Goal: Task Accomplishment & Management: Manage account settings

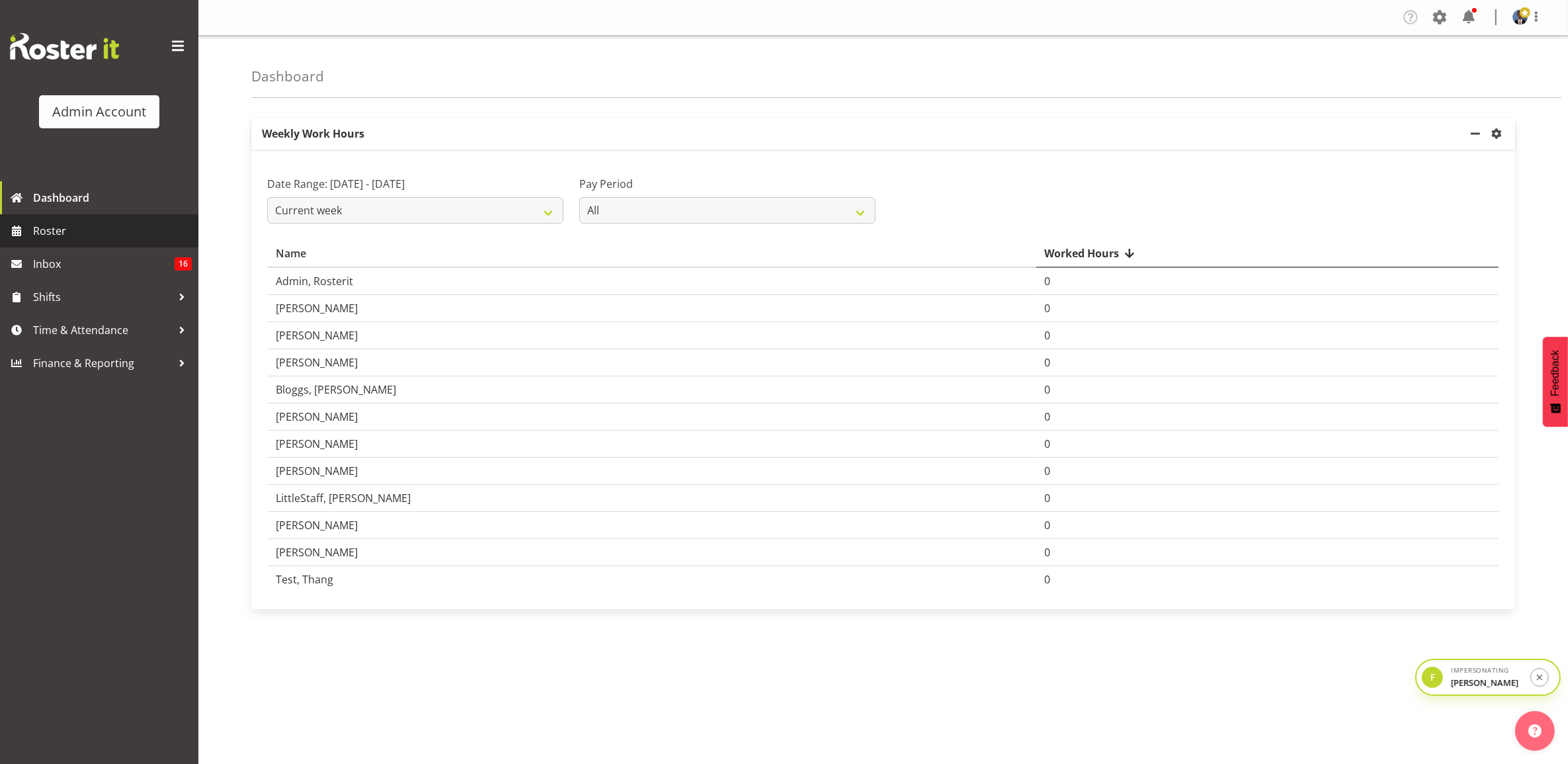
click at [80, 225] on span "Roster" at bounding box center [112, 231] width 159 height 20
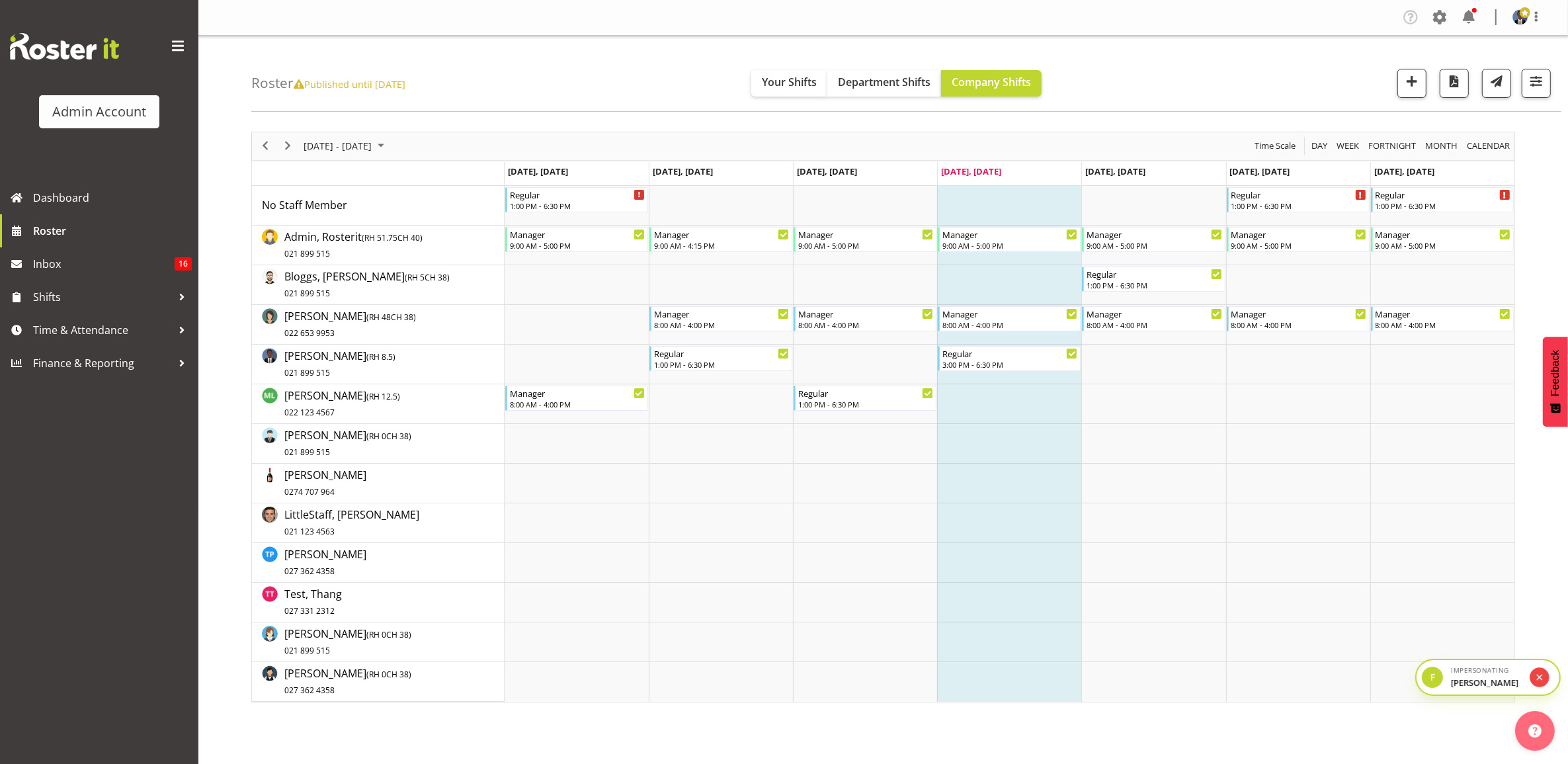
click at [1538, 684] on button "submit" at bounding box center [1540, 676] width 19 height 19
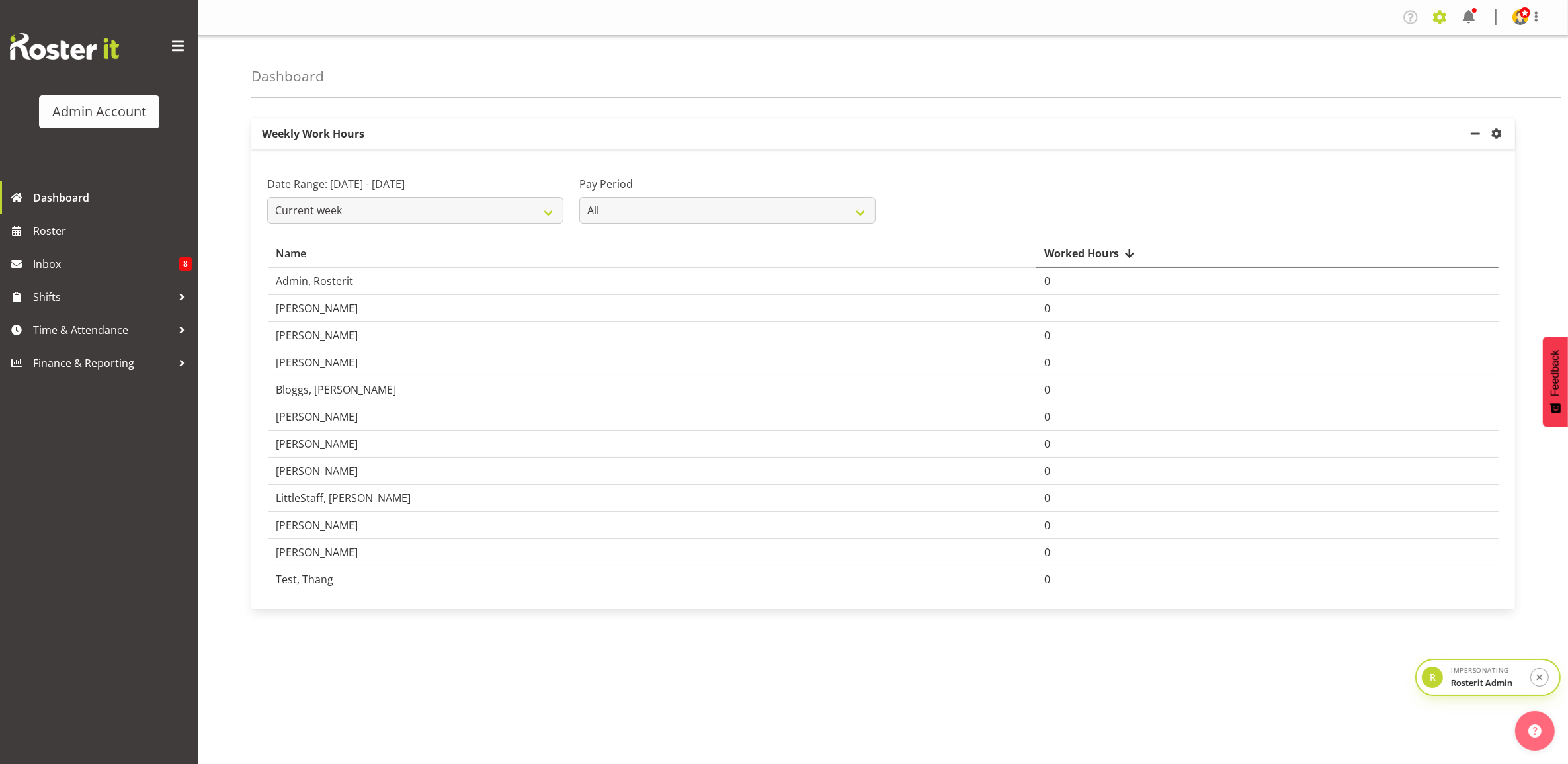
click at [1433, 20] on span at bounding box center [1440, 17] width 21 height 21
click at [1349, 139] on link "Employees" at bounding box center [1358, 143] width 183 height 24
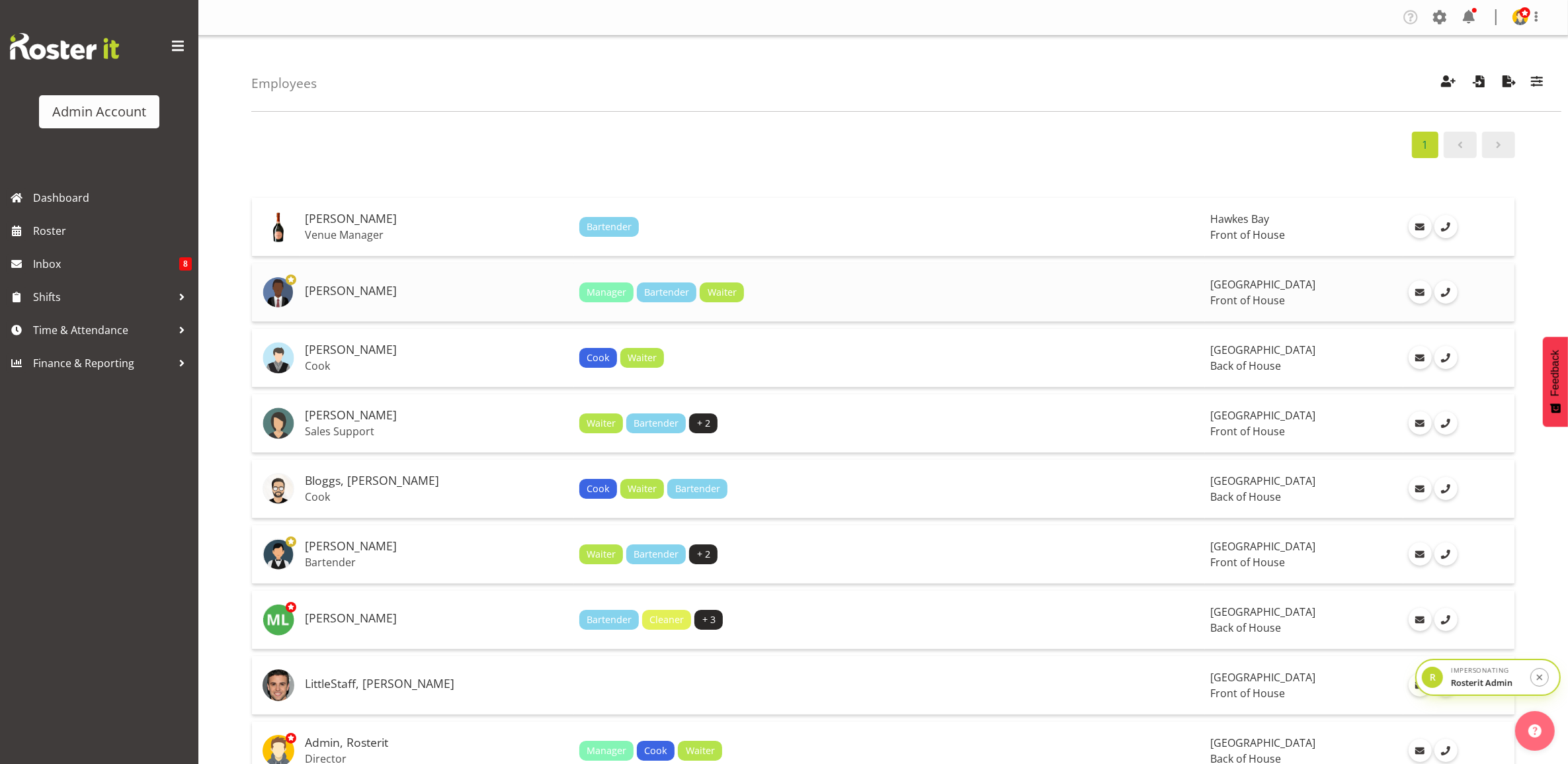
click at [742, 296] on div "Manager Bartender Waiter" at bounding box center [889, 292] width 621 height 20
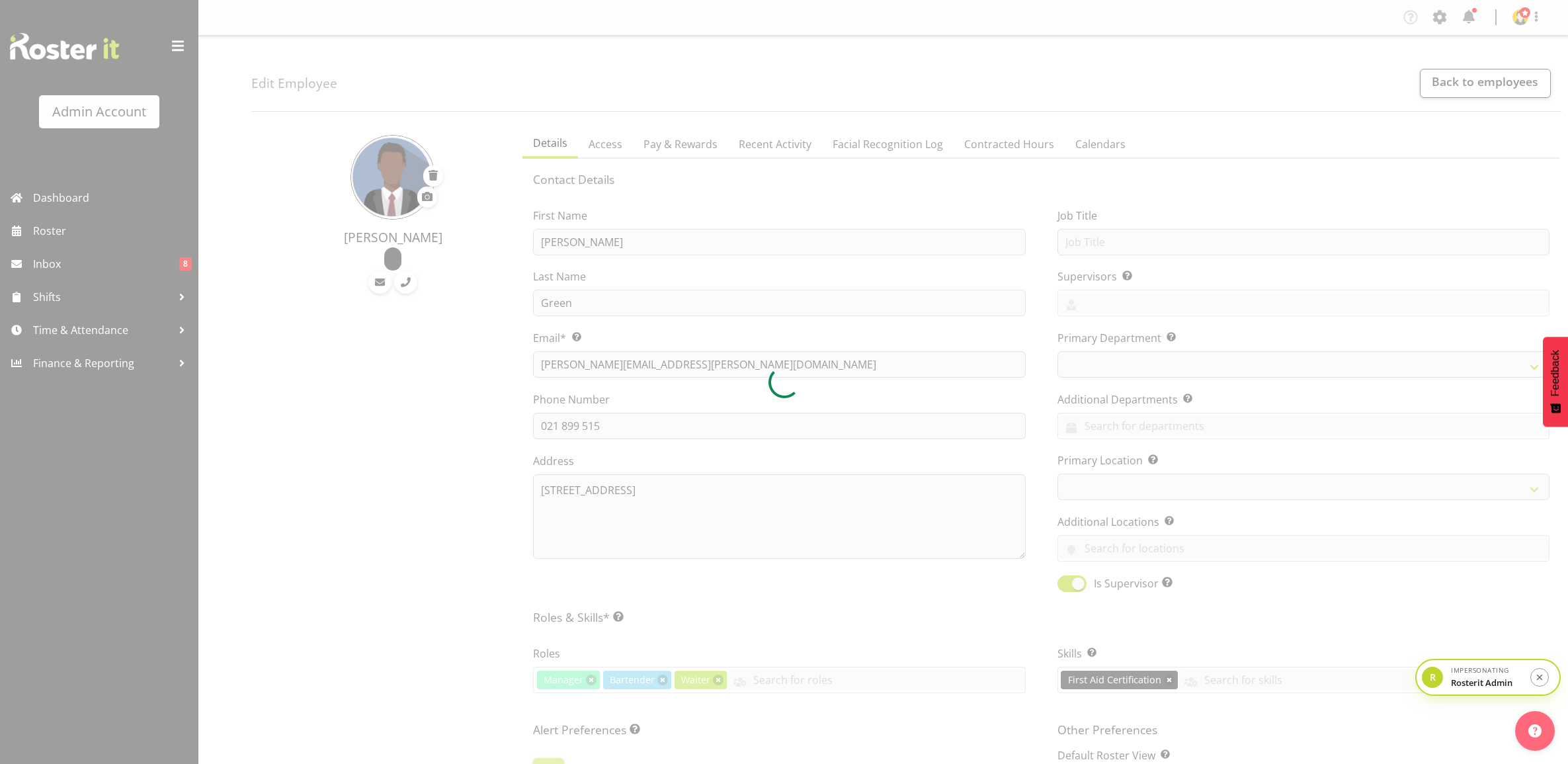
select select "TimelineWeek"
select select "company"
select select
select select "363"
select select "manager"
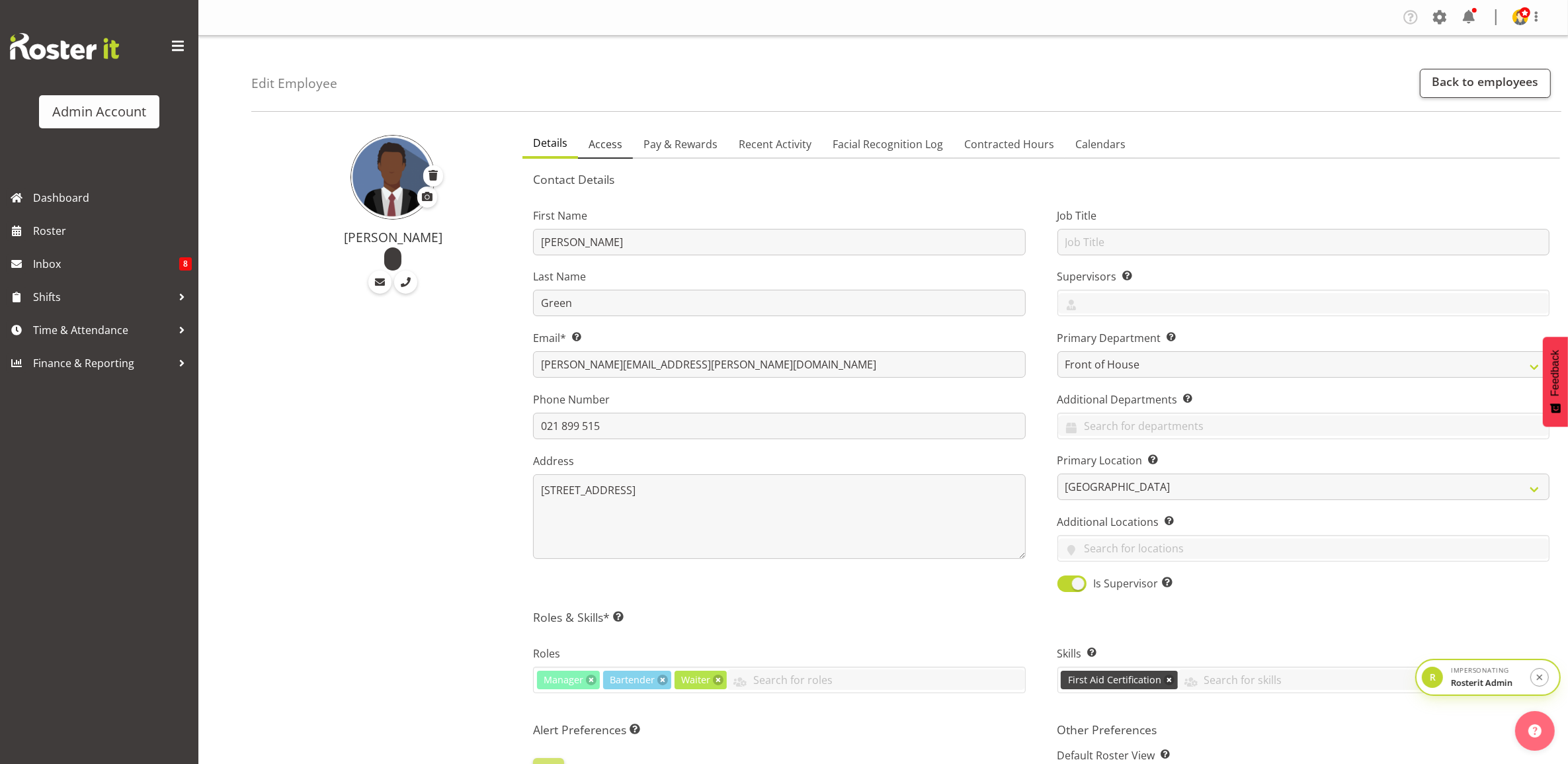
click at [593, 143] on span "Access" at bounding box center [605, 144] width 34 height 16
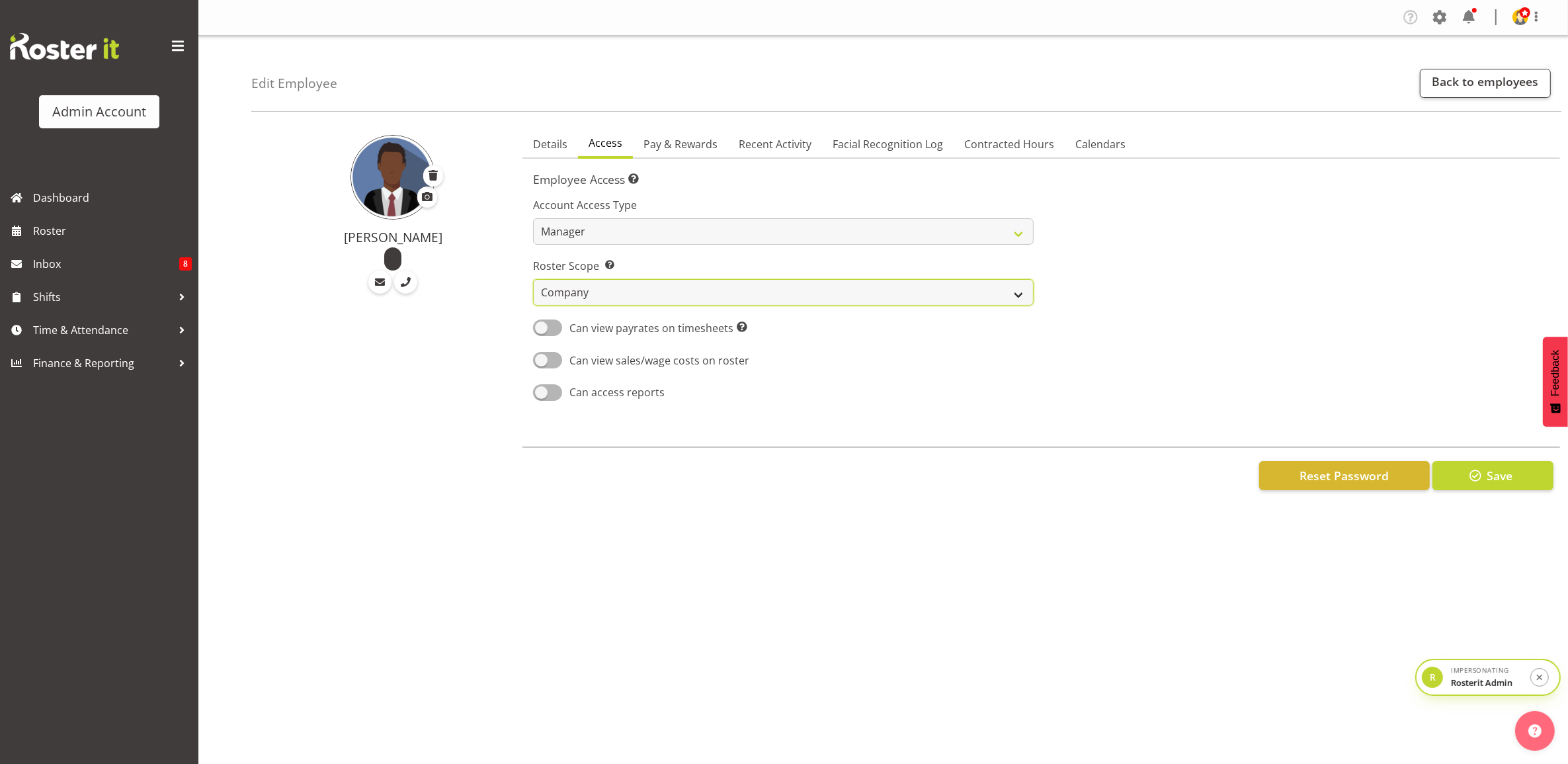
click at [587, 287] on select "Own Department Company" at bounding box center [783, 292] width 500 height 26
click at [587, 287] on select "Own Department Company" at bounding box center [783, 292] width 500 height 26
click at [562, 154] on link "Details" at bounding box center [550, 144] width 56 height 28
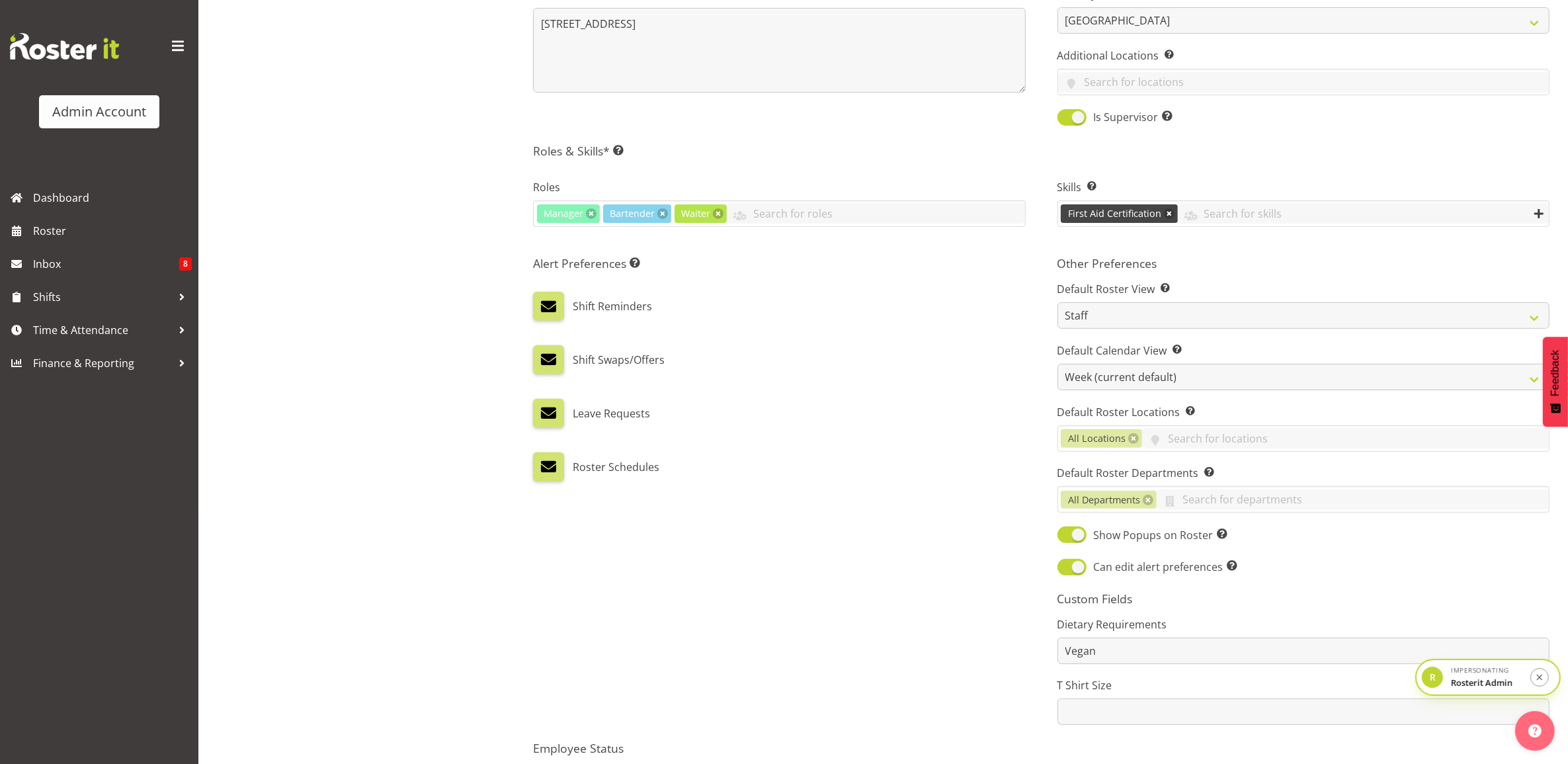
scroll to position [496, 0]
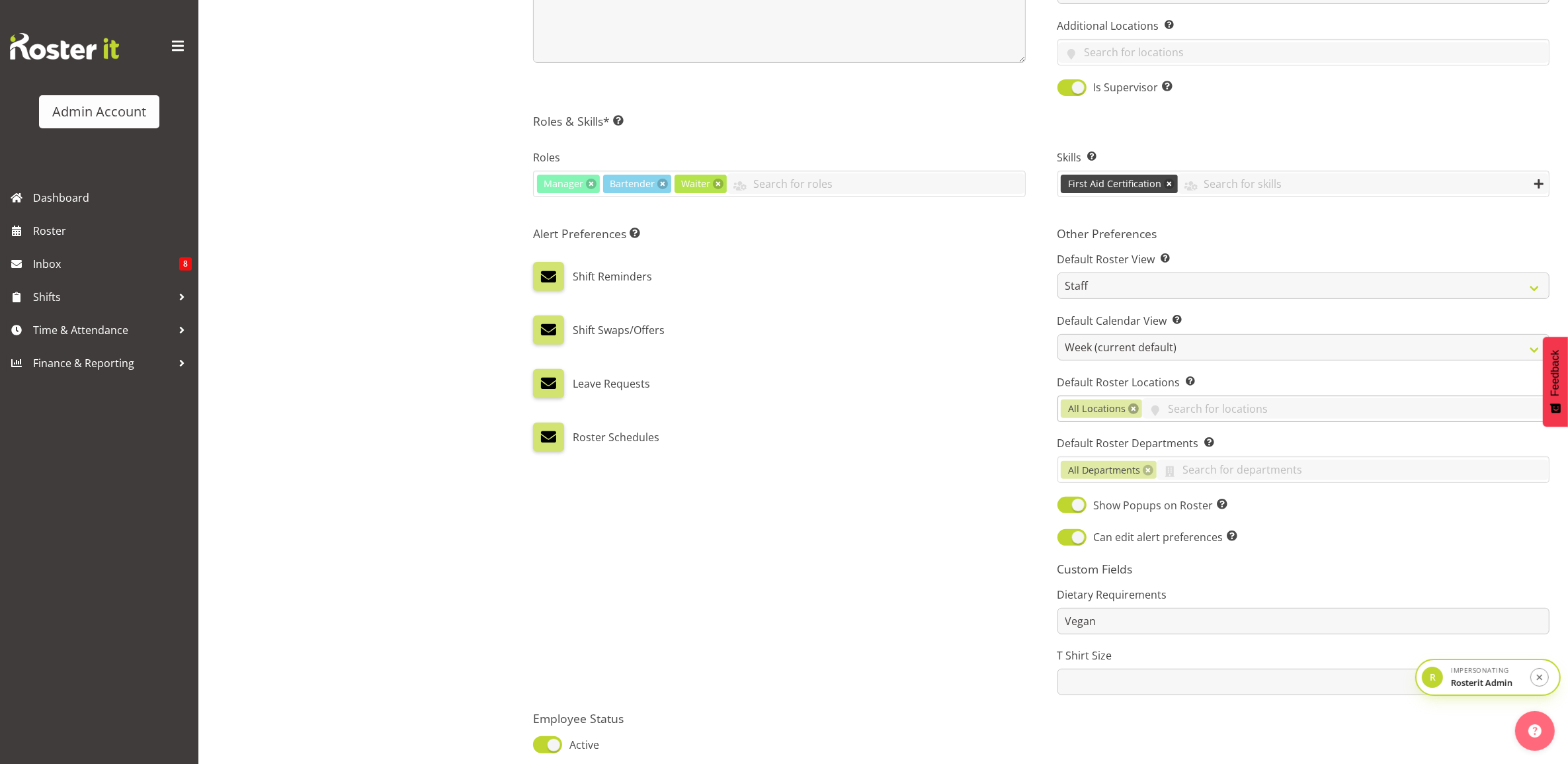
click at [1133, 411] on link at bounding box center [1134, 408] width 11 height 11
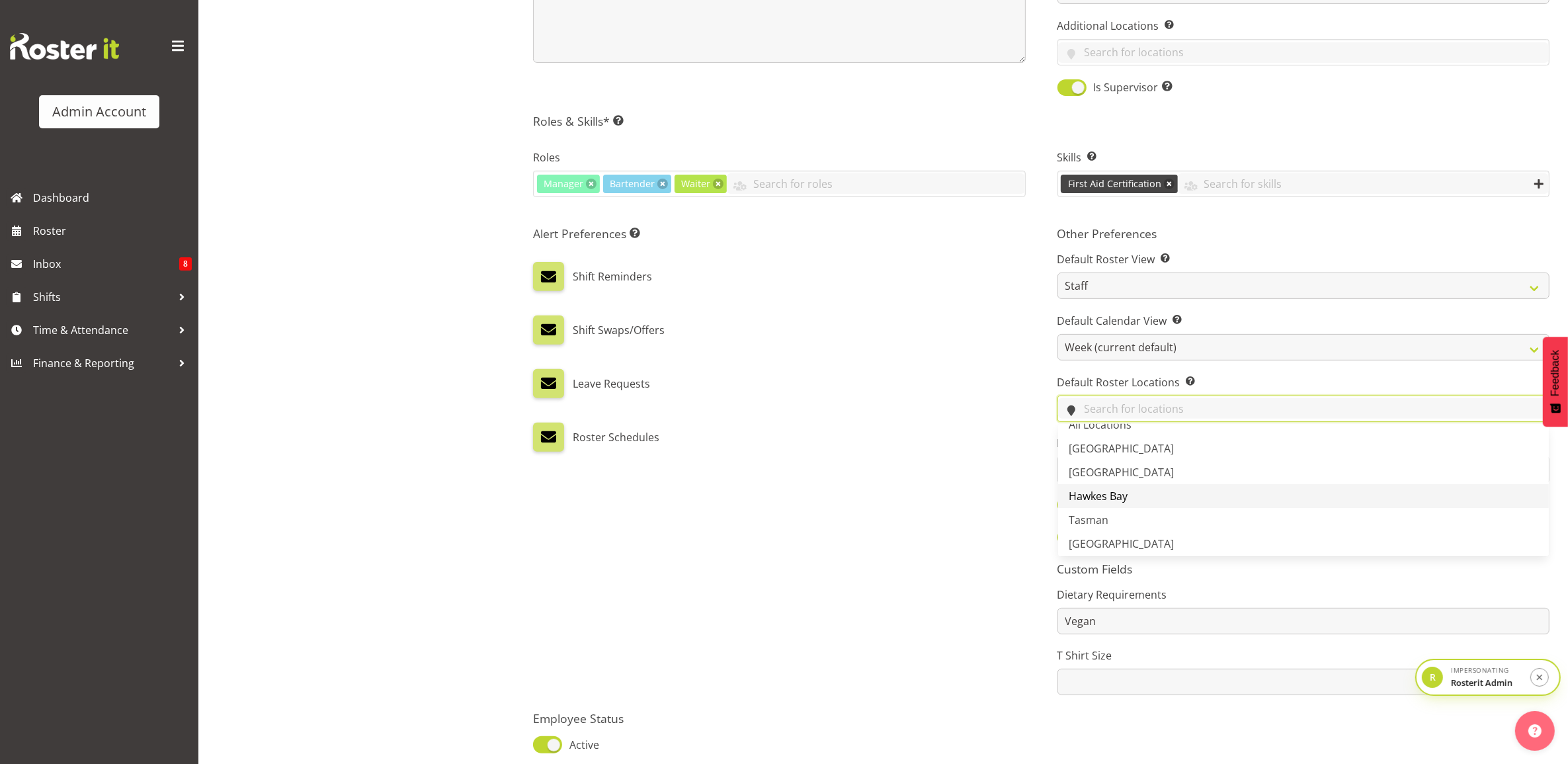
scroll to position [20, 0]
click at [1110, 518] on link "Tasman" at bounding box center [1303, 516] width 491 height 24
click at [984, 437] on div "Roster Schedules" at bounding box center [779, 436] width 492 height 29
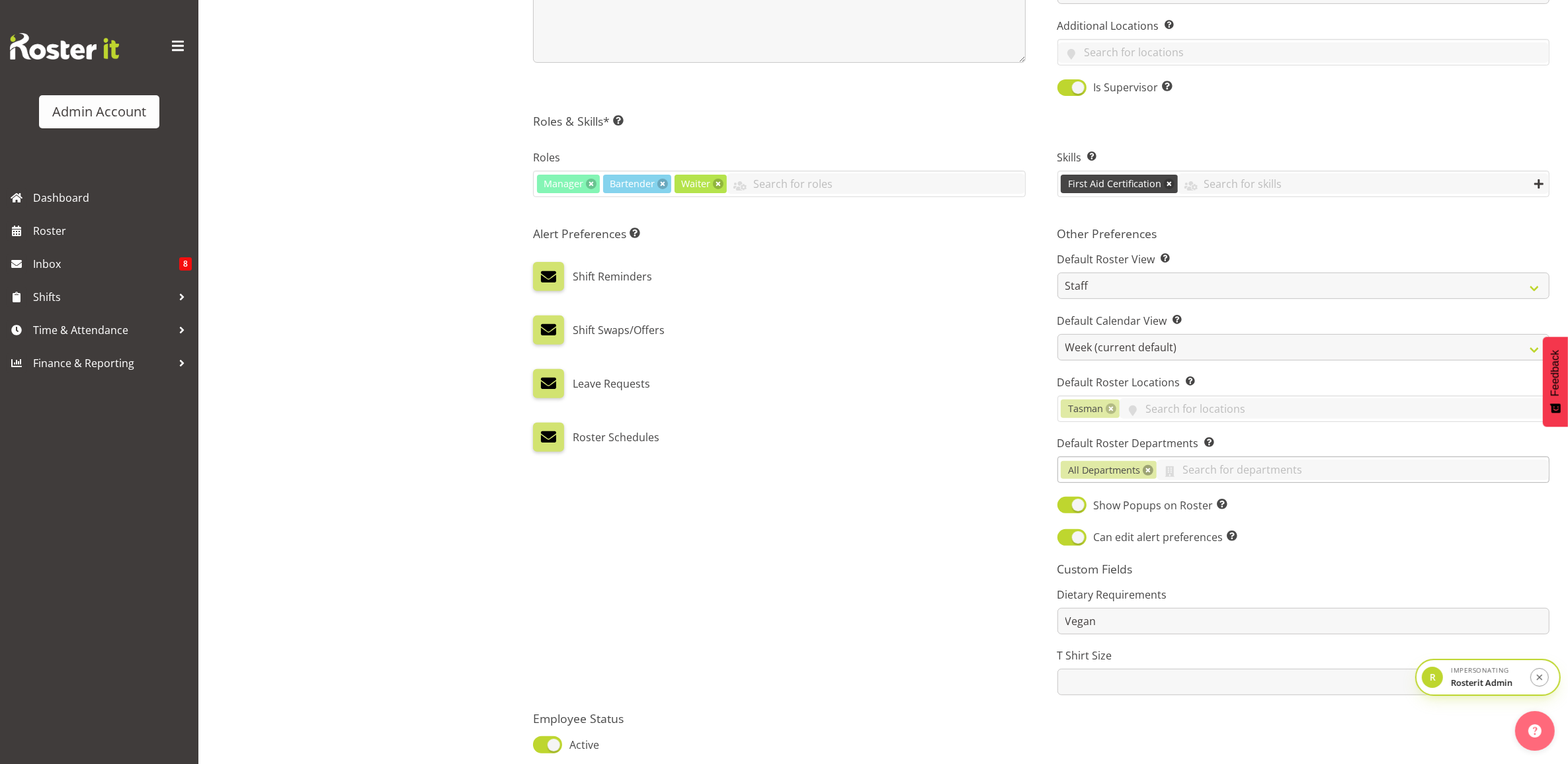
click at [1150, 474] on link at bounding box center [1148, 470] width 11 height 11
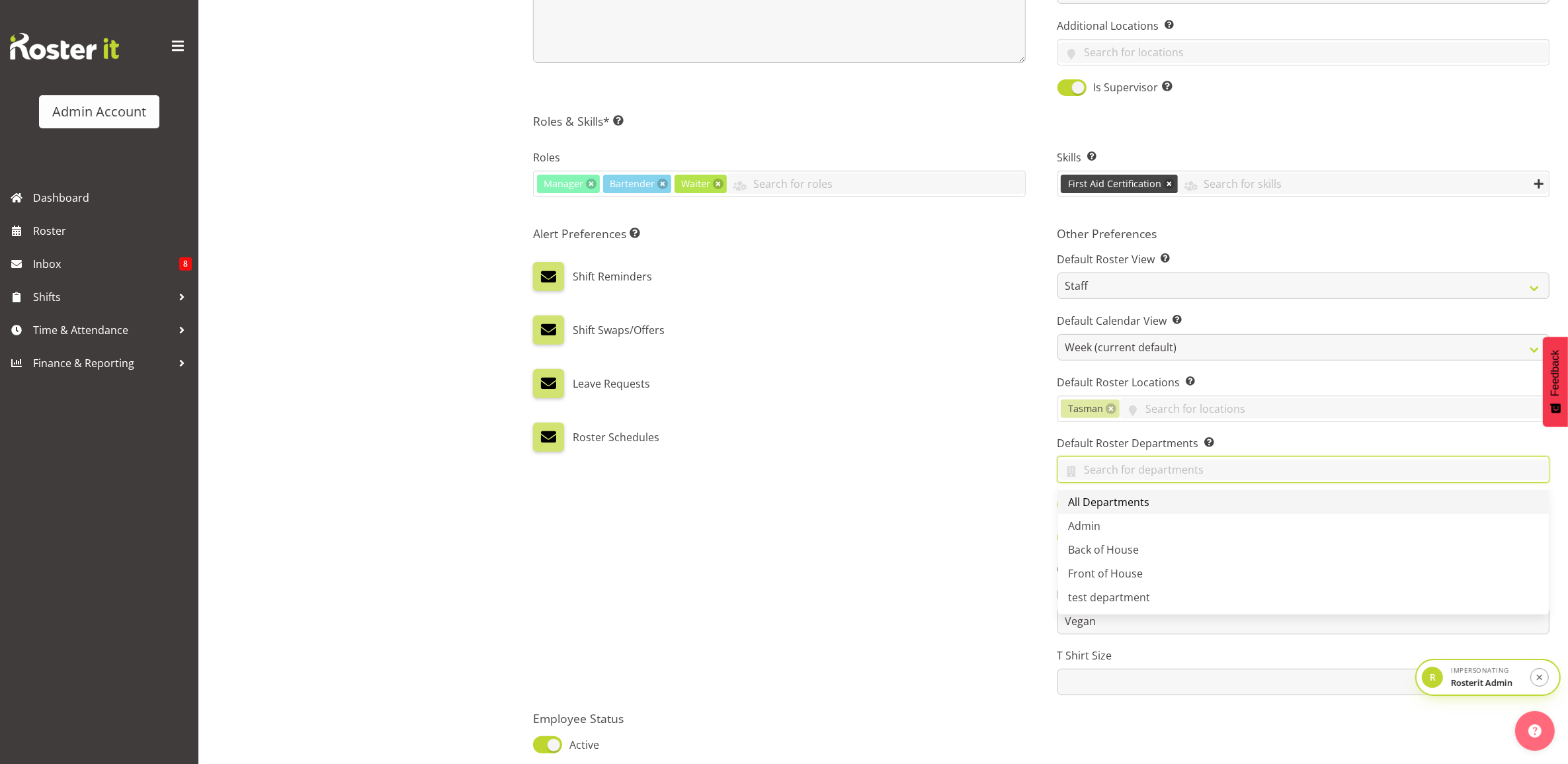
click at [1118, 506] on span "All Departments" at bounding box center [1109, 502] width 81 height 15
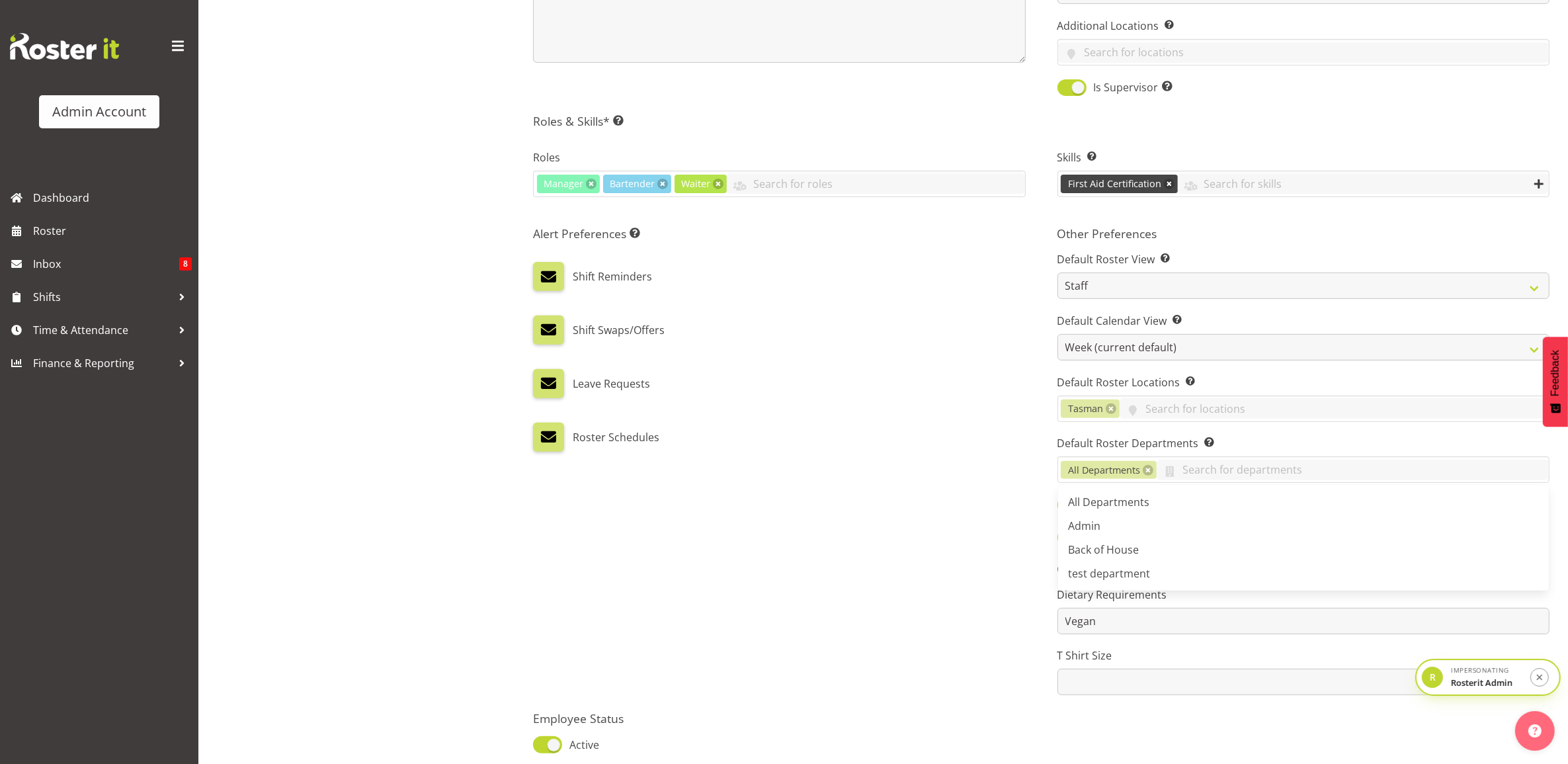
click at [974, 454] on div "Alert Preferences Specifies what type(s) of communication the employee will rec…" at bounding box center [779, 460] width 524 height 484
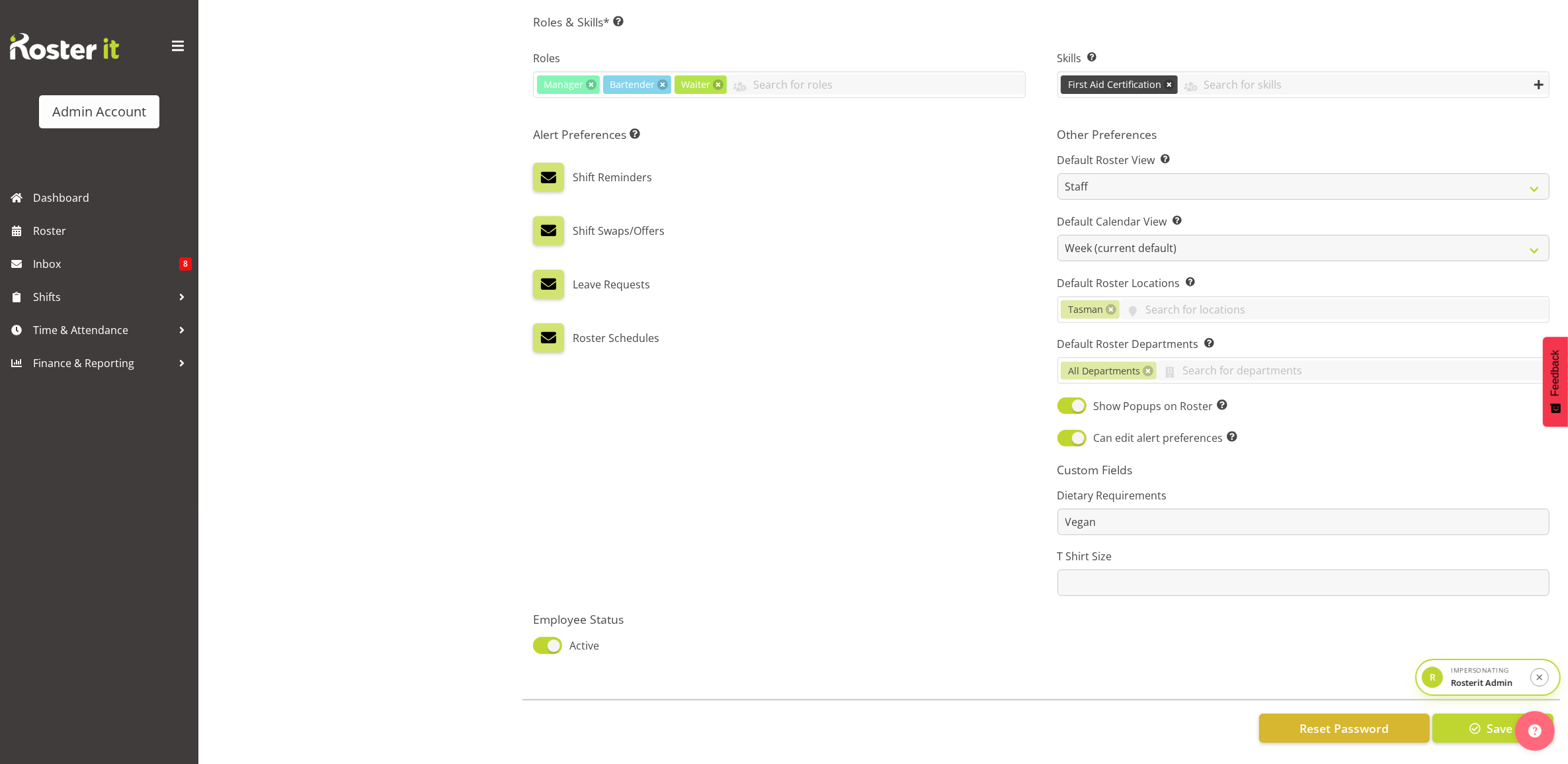
scroll to position [609, 0]
click at [1461, 715] on button "Save" at bounding box center [1492, 727] width 121 height 29
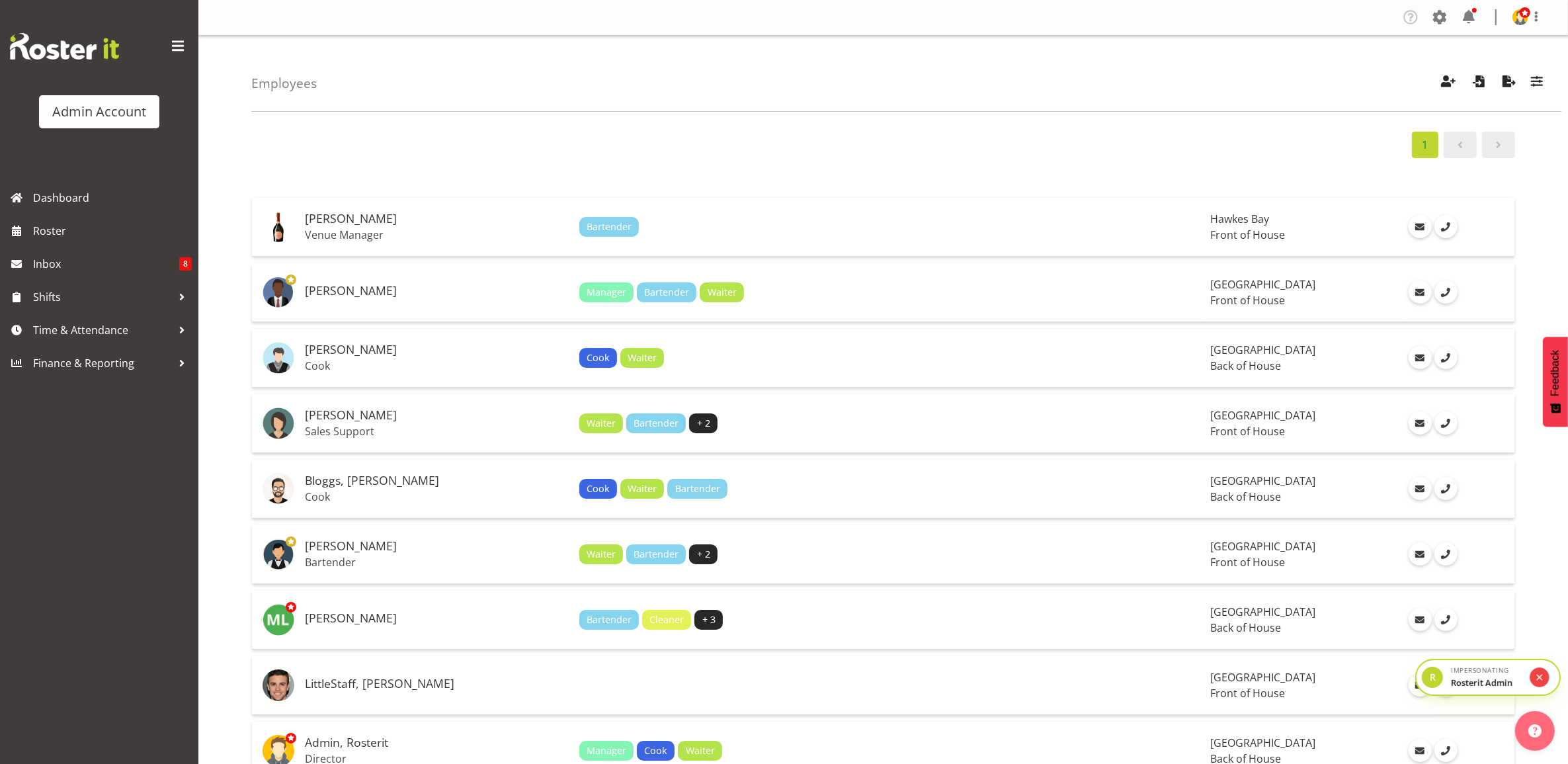
click at [1542, 672] on icon "submit" at bounding box center [1540, 677] width 10 height 11
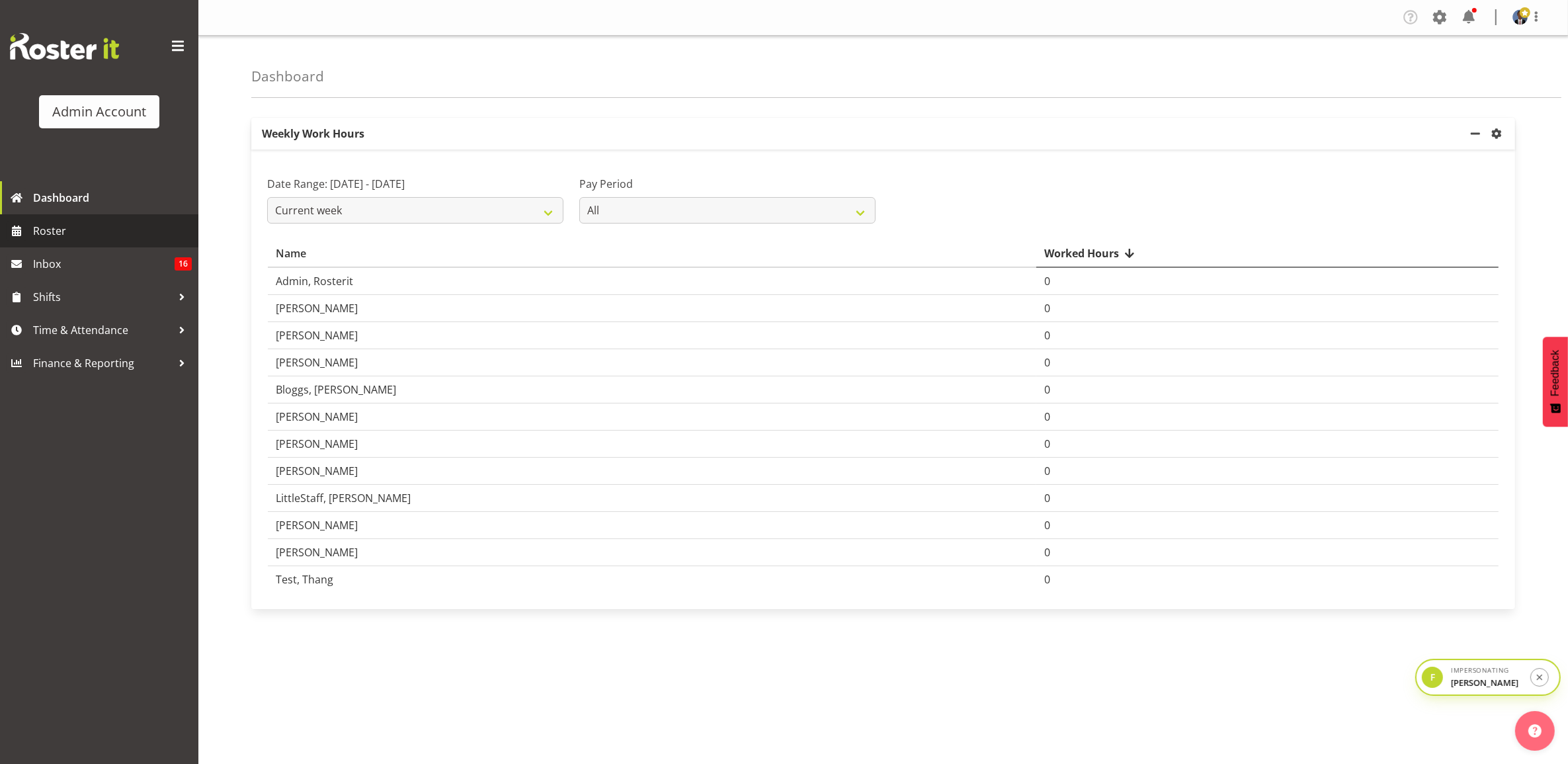
click at [69, 225] on span "Roster" at bounding box center [112, 231] width 159 height 20
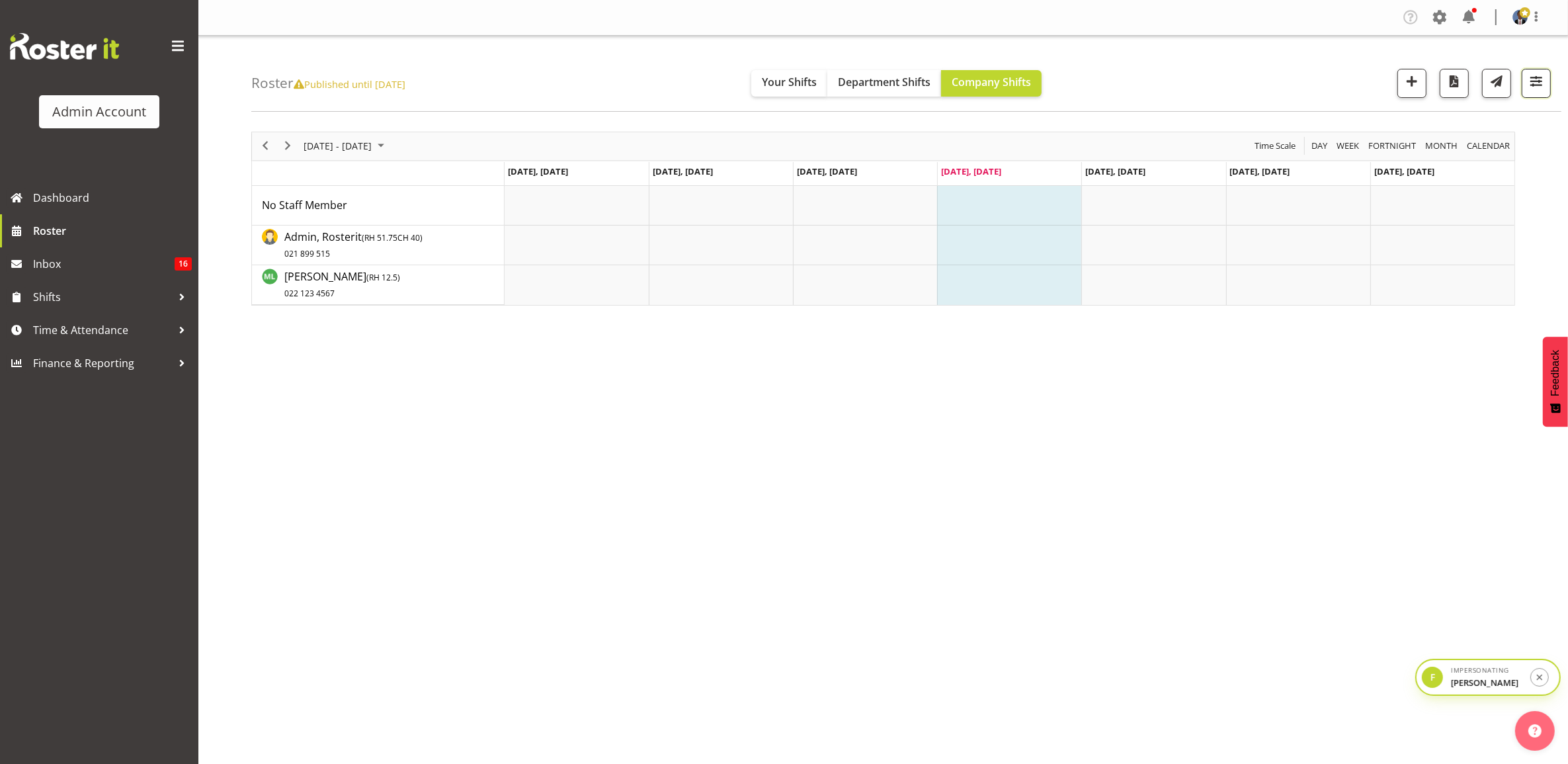
click at [1531, 93] on button "button" at bounding box center [1536, 83] width 29 height 29
click at [1379, 368] on span at bounding box center [1379, 359] width 29 height 16
click at [1374, 364] on input "Show all users Show only rostered employees" at bounding box center [1370, 360] width 8 height 8
checkbox input "true"
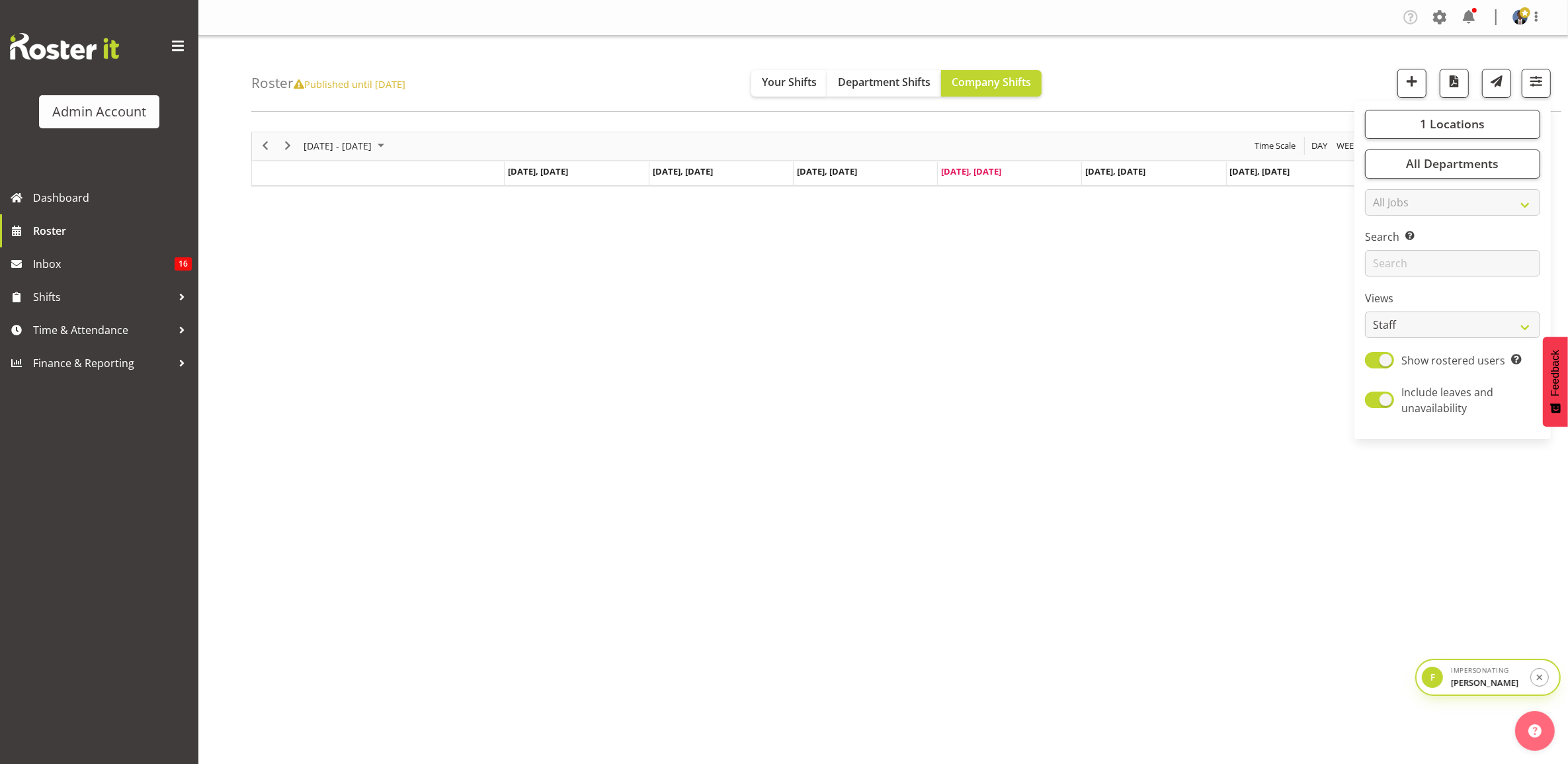
click at [1255, 378] on div "October 06 - 12, 2025 Today Day Week Fortnight Month calendar Month Agenda Time…" at bounding box center [910, 386] width 1317 height 529
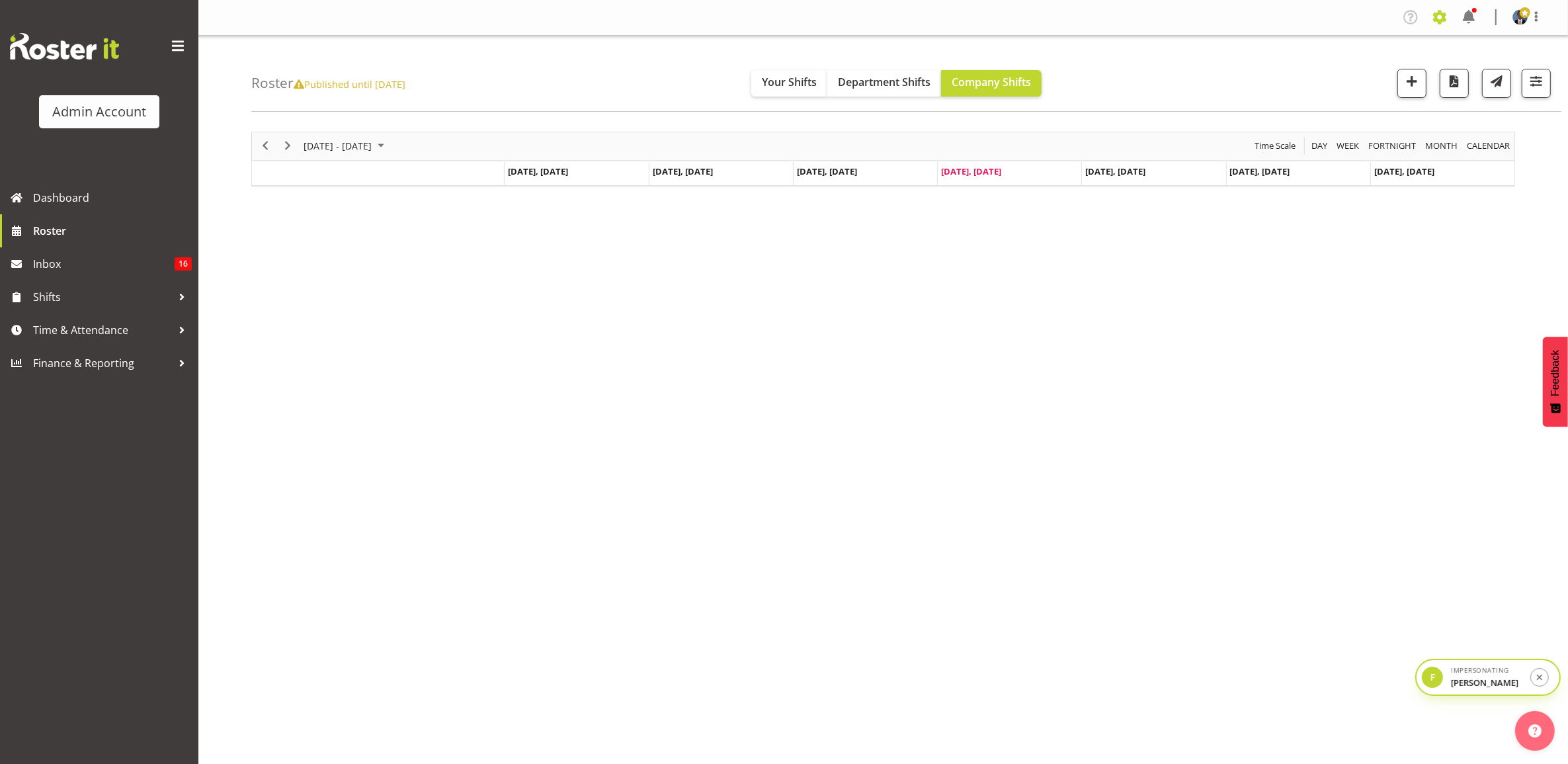
click at [1431, 16] on span at bounding box center [1440, 17] width 21 height 21
click at [1382, 93] on link "Employees" at bounding box center [1387, 96] width 127 height 24
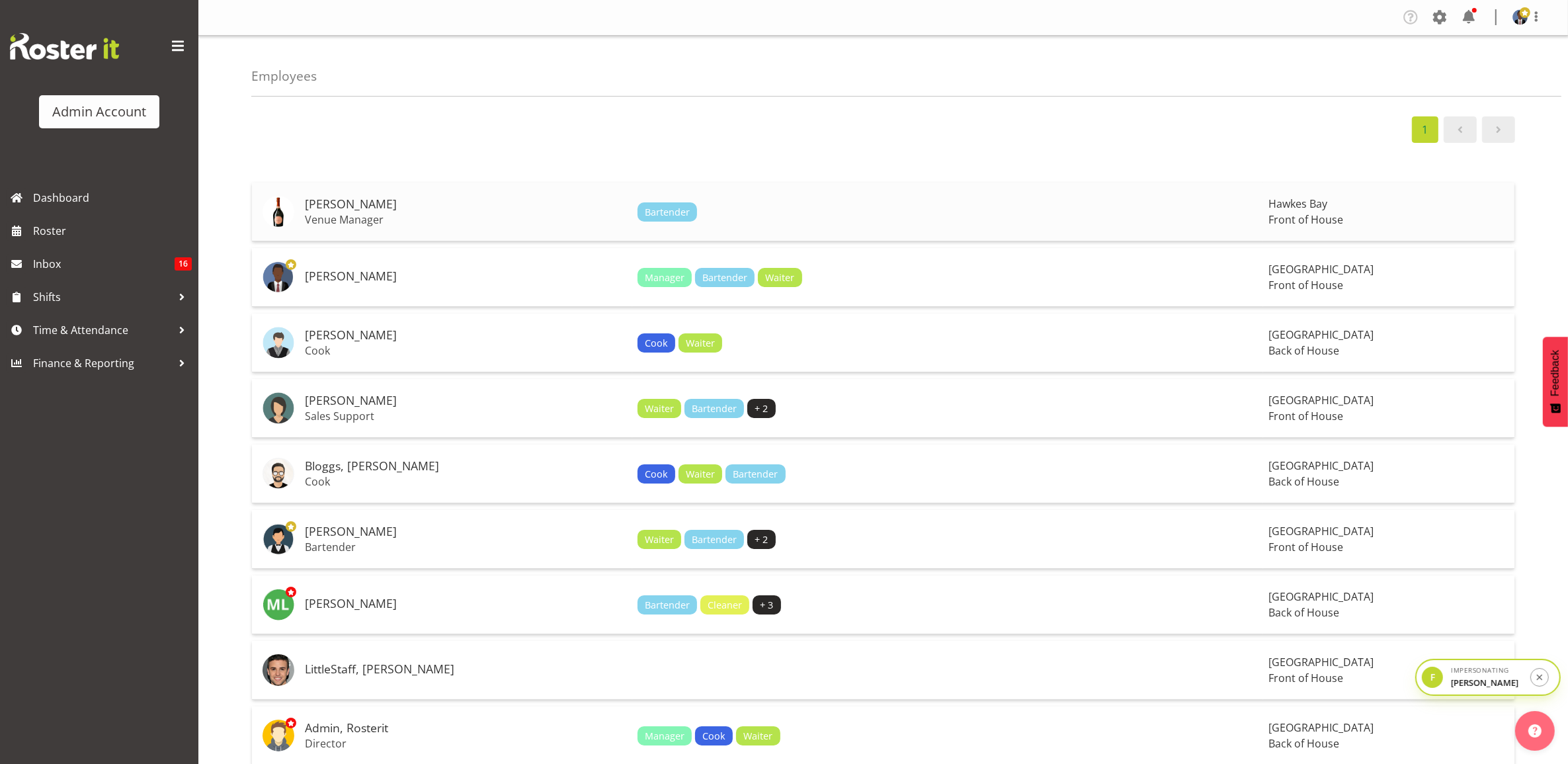
click at [933, 225] on td "Bartender" at bounding box center [948, 211] width 631 height 59
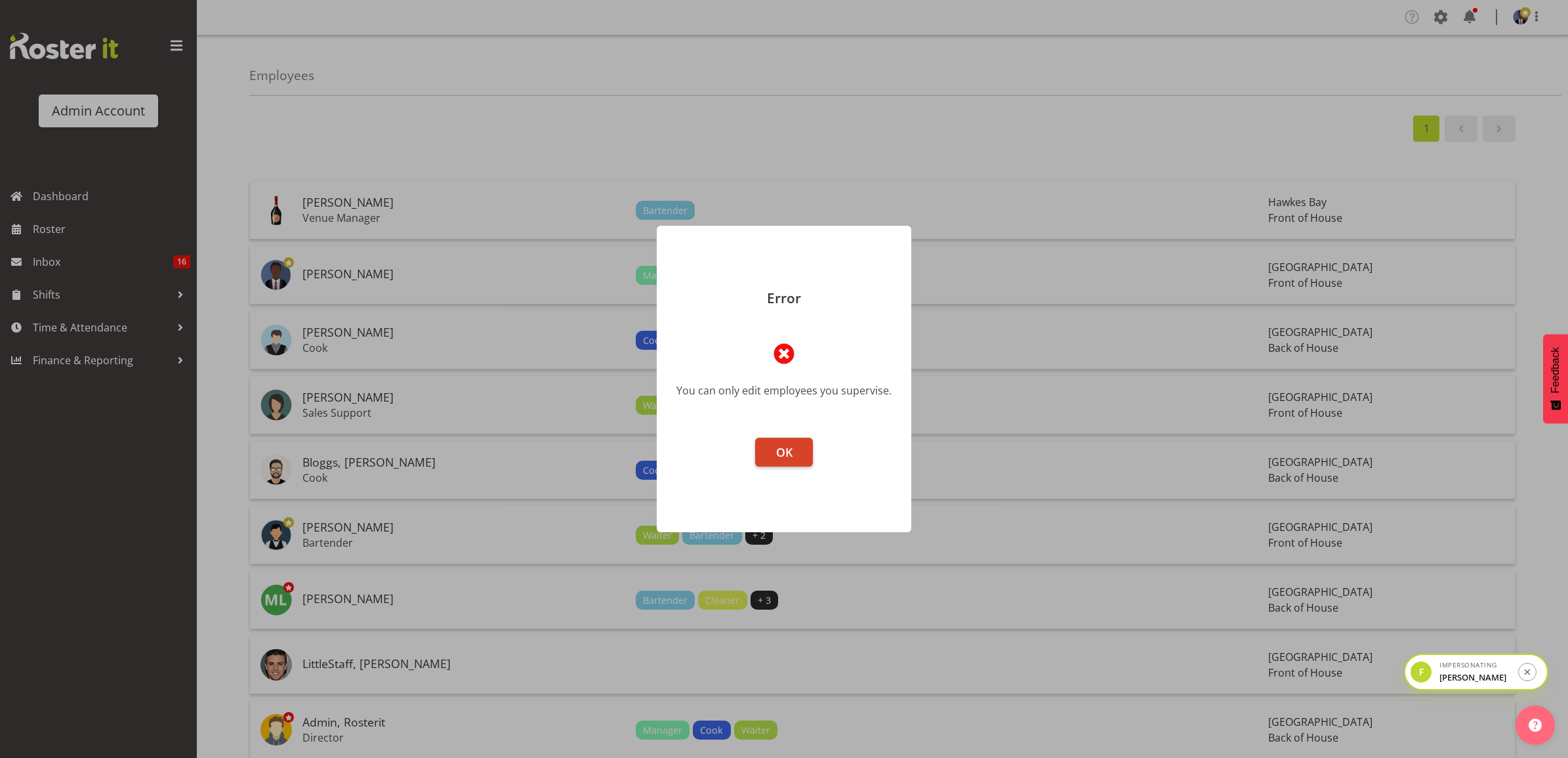
click at [799, 448] on button "OK" at bounding box center [784, 452] width 57 height 29
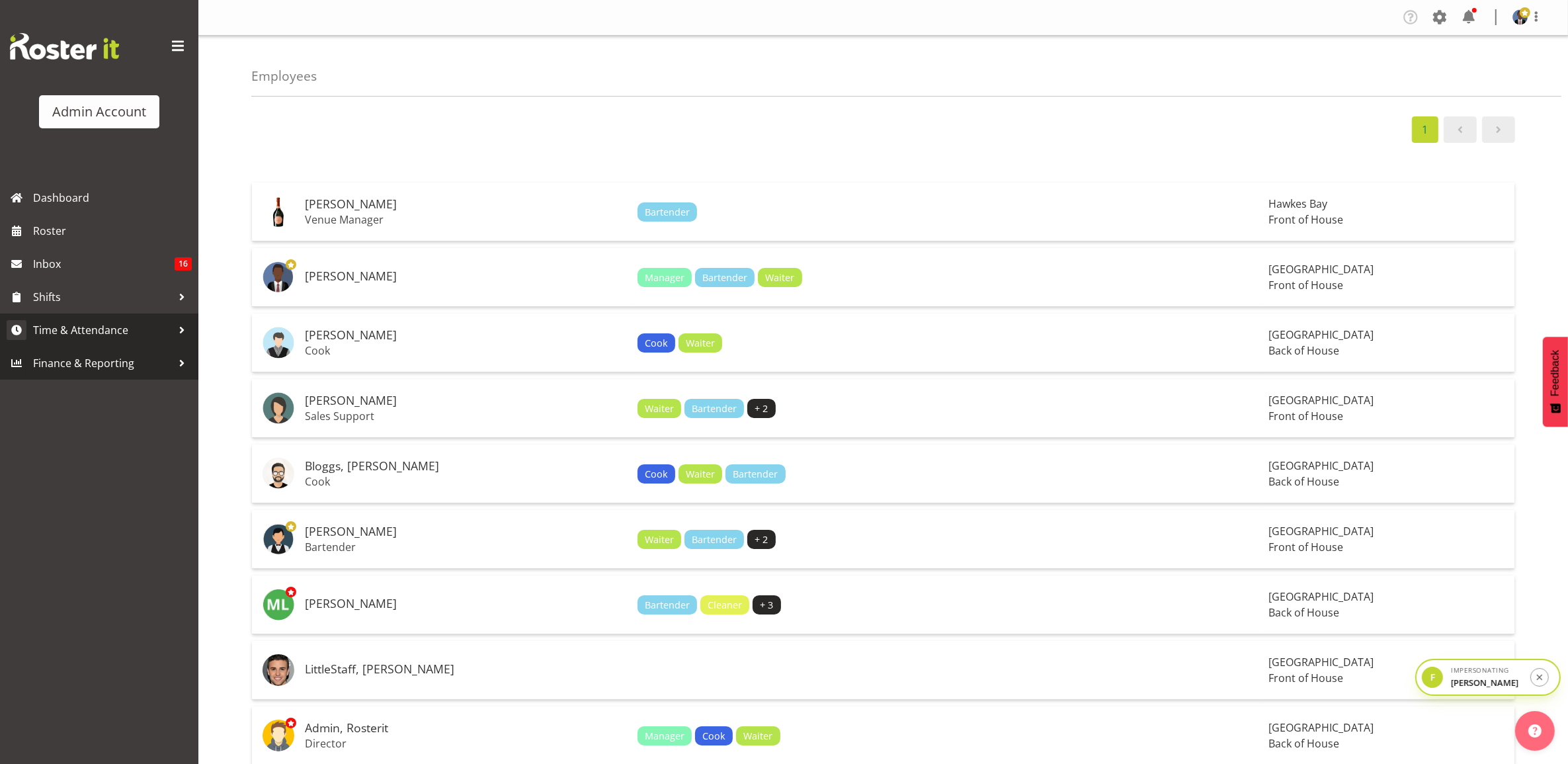
click at [110, 338] on span "Time & Attendance" at bounding box center [102, 330] width 139 height 20
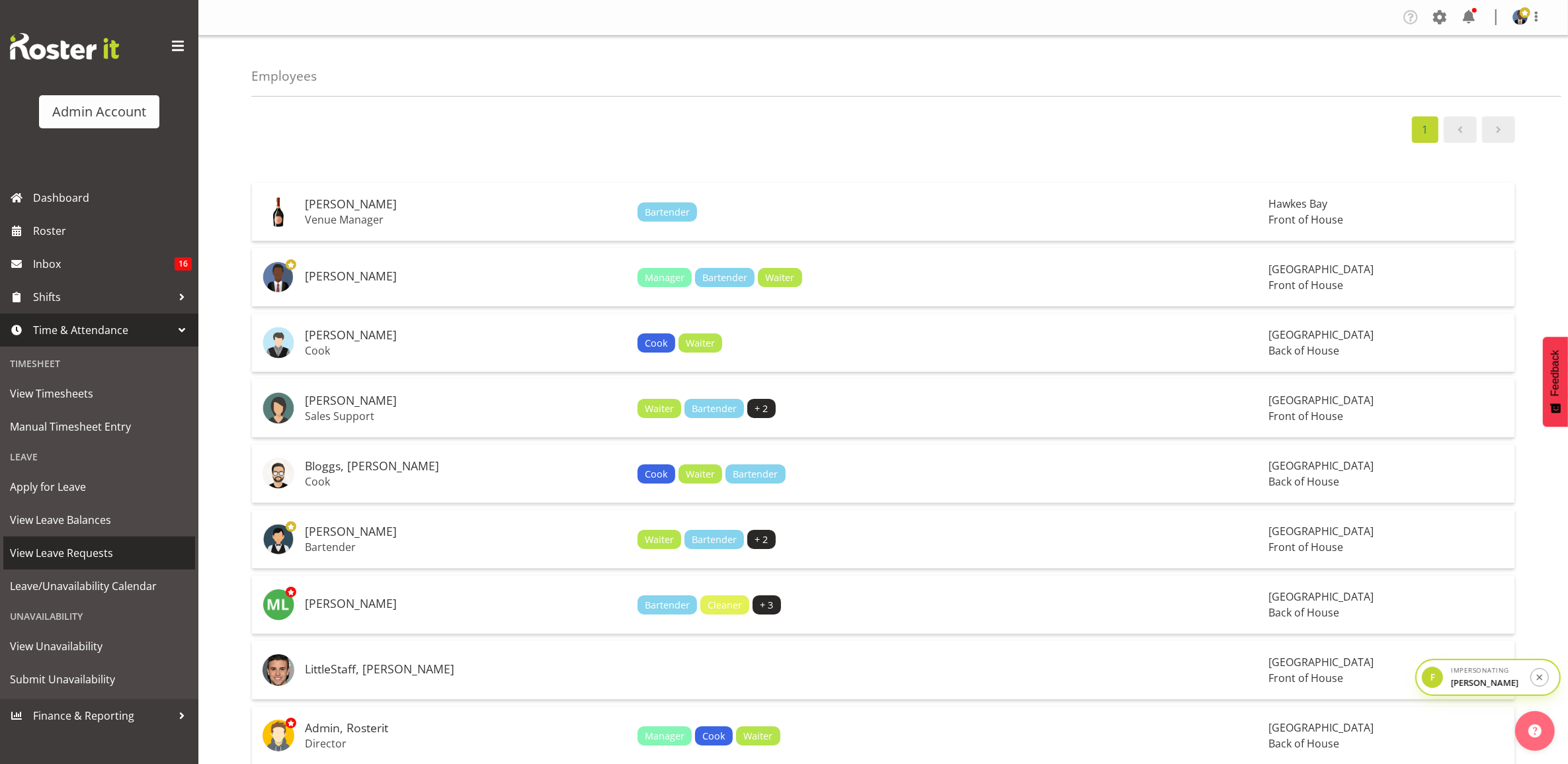
click at [91, 560] on span "View Leave Requests" at bounding box center [99, 553] width 179 height 20
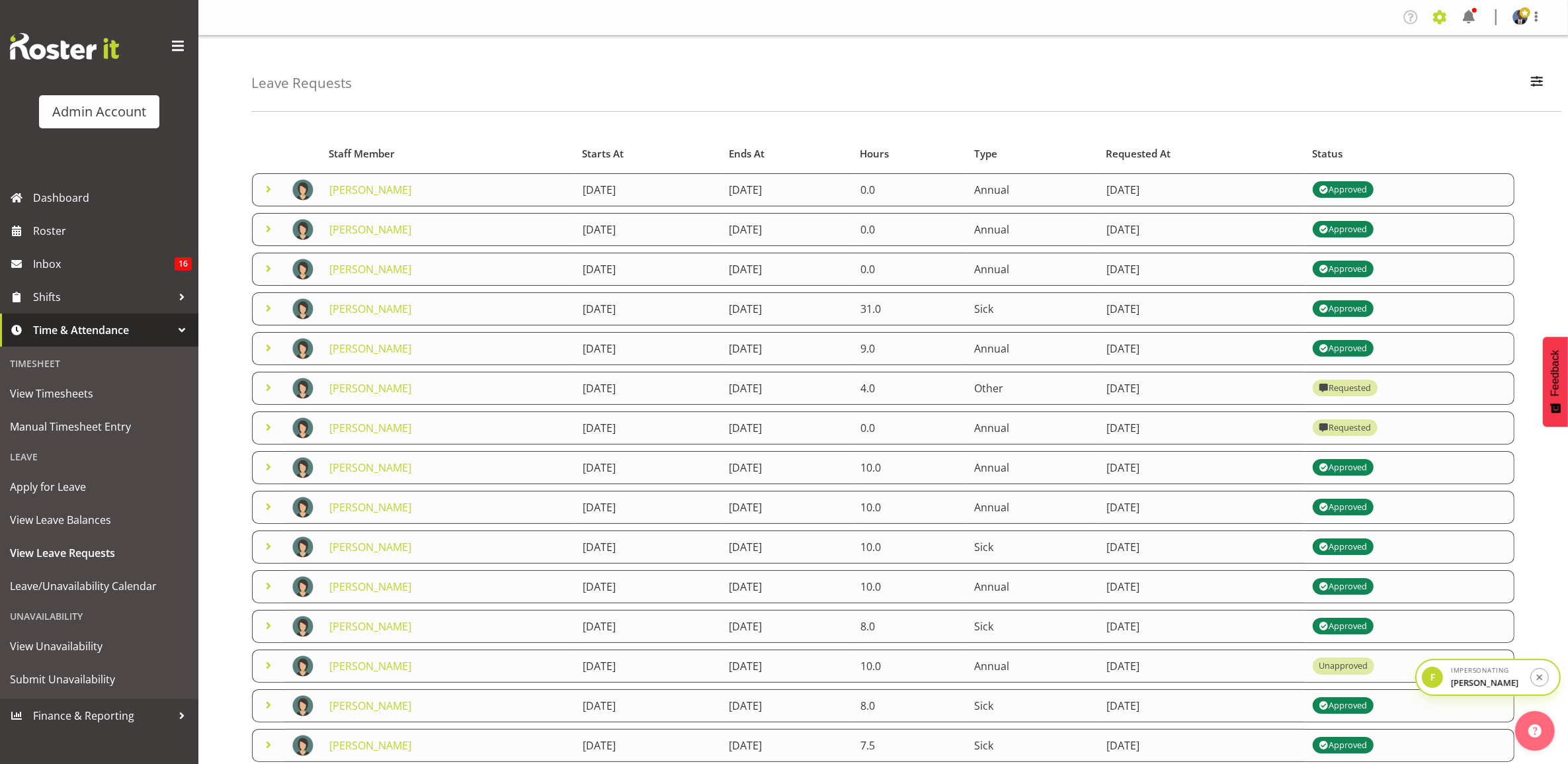
click at [1447, 20] on span at bounding box center [1440, 17] width 21 height 21
click at [1378, 88] on link "Employees" at bounding box center [1387, 96] width 127 height 24
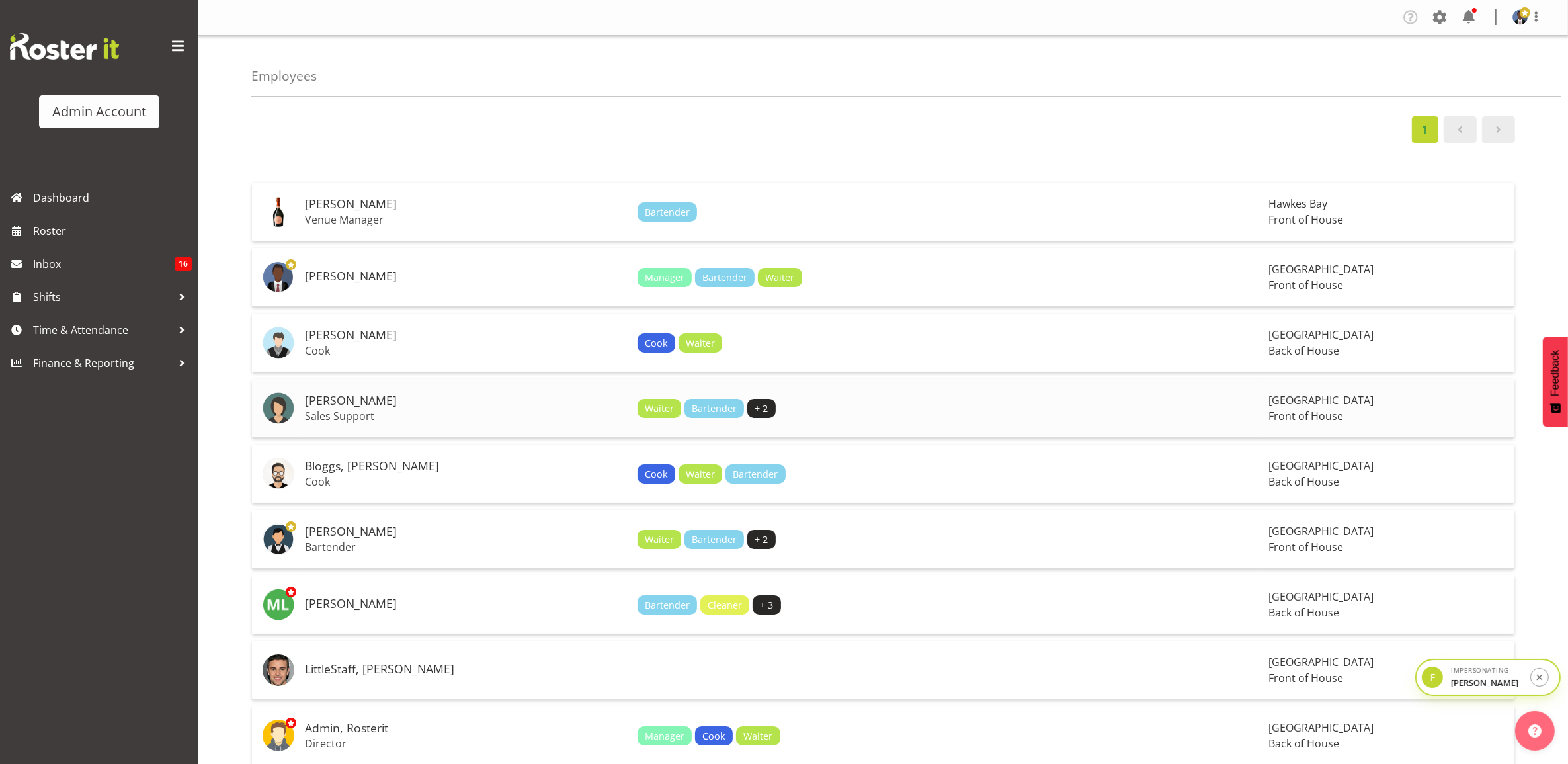
click at [391, 410] on td "Doe, Jane Sales Support" at bounding box center [465, 408] width 333 height 59
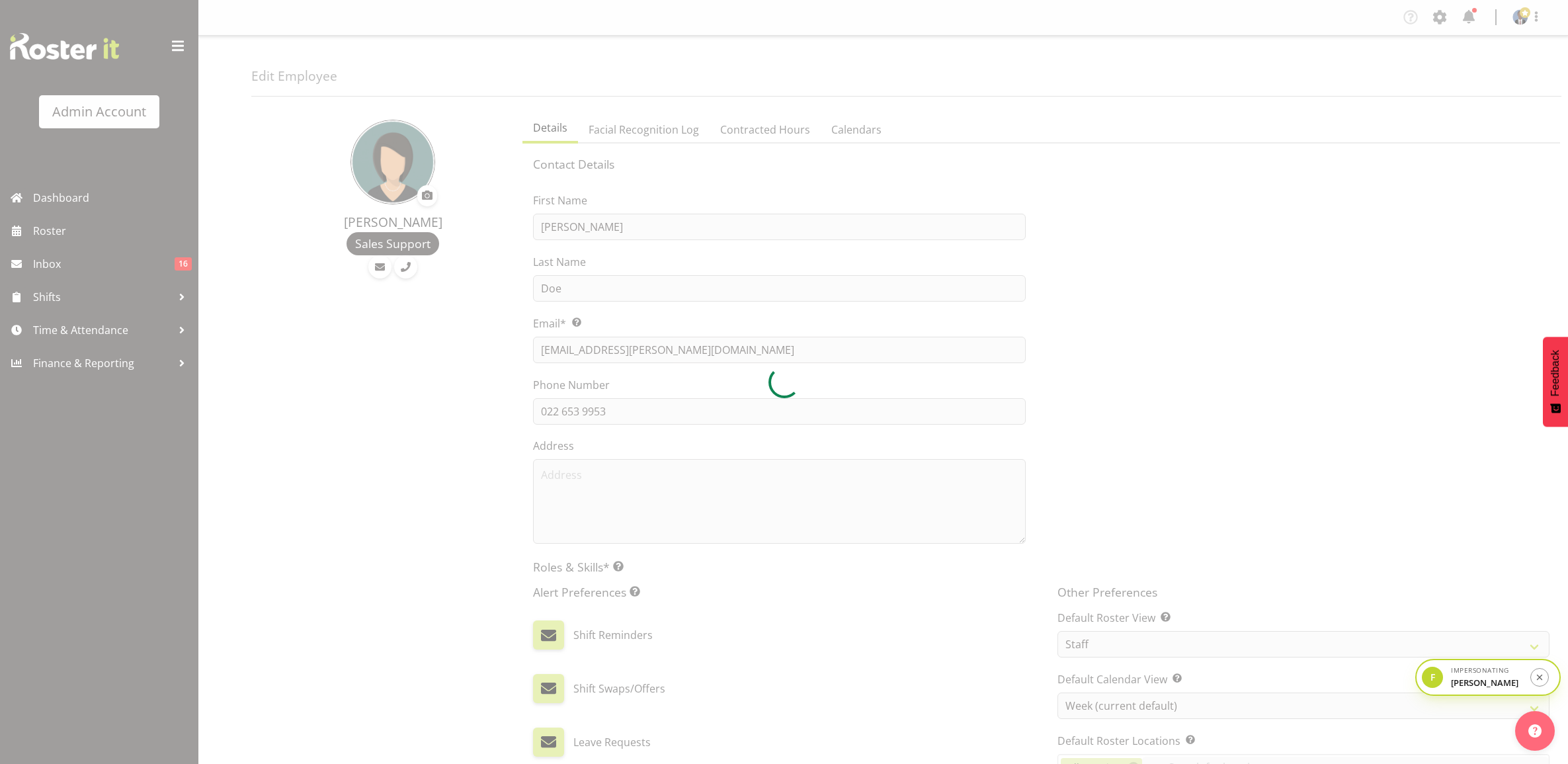
select select "TimelineWeek"
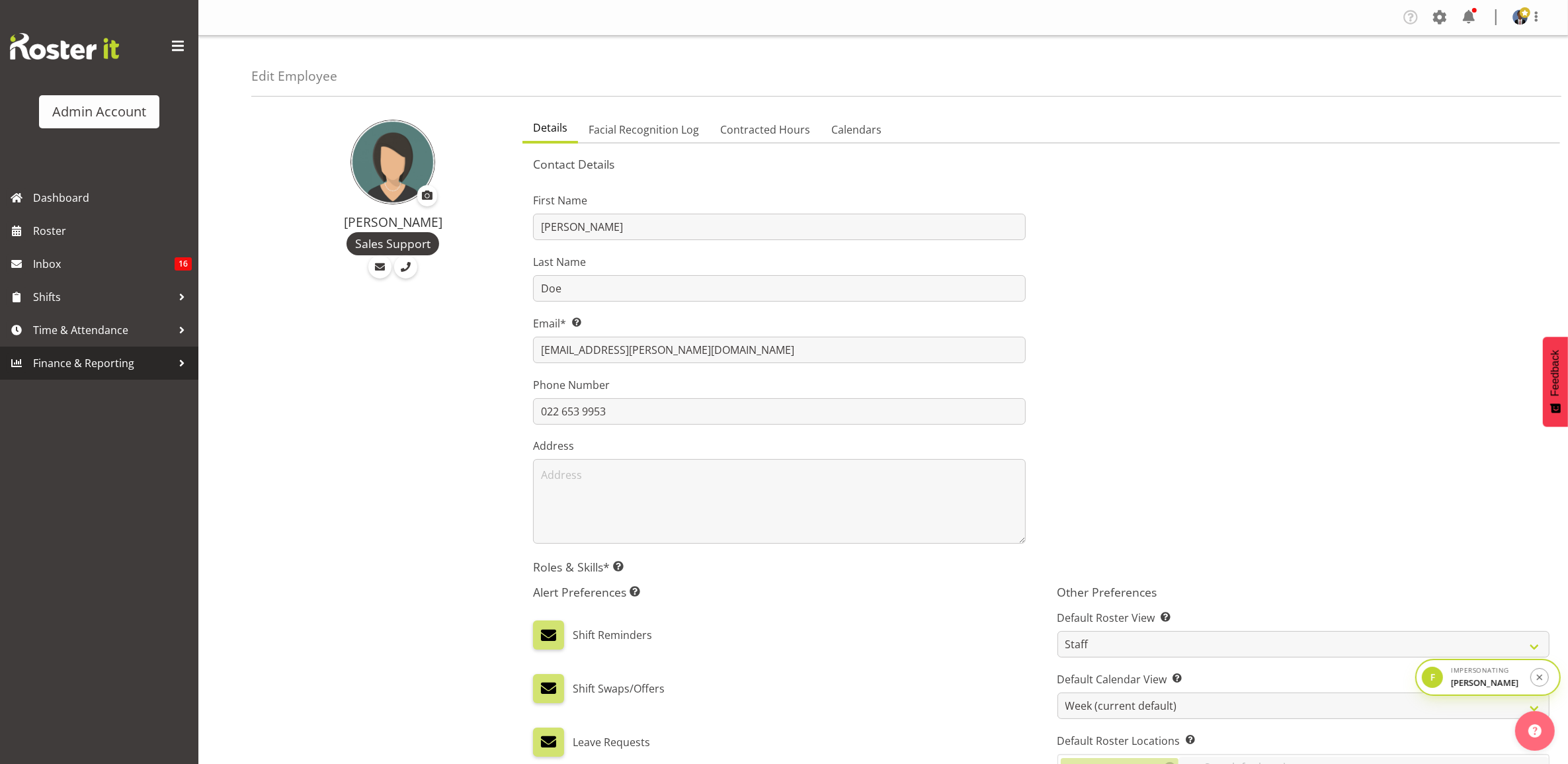
click at [86, 360] on span "Finance & Reporting" at bounding box center [102, 363] width 139 height 20
click at [101, 332] on span "Time & Attendance" at bounding box center [102, 330] width 139 height 20
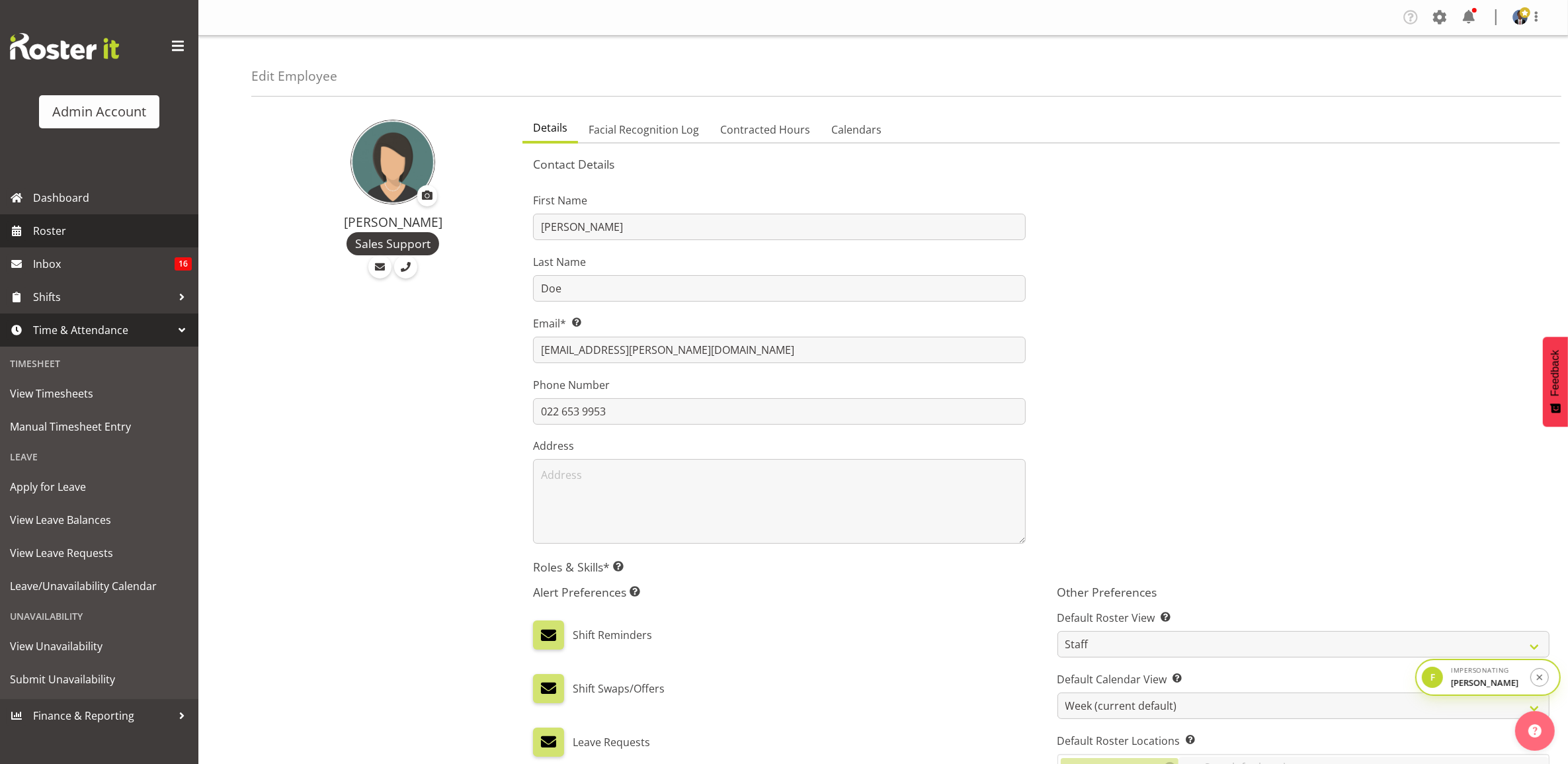
click at [65, 241] on link "Roster" at bounding box center [99, 230] width 198 height 33
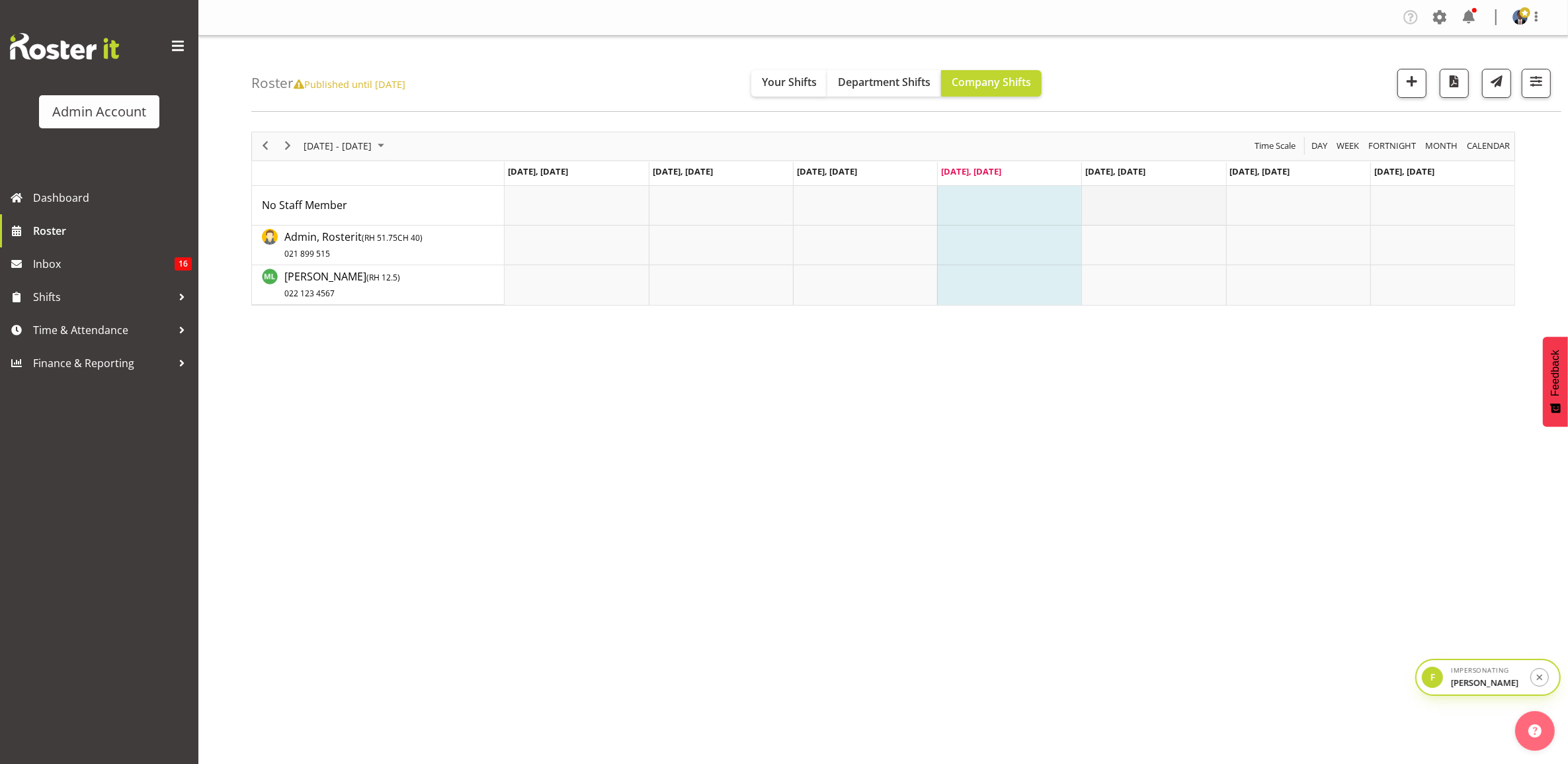
click at [1136, 210] on td "Timeline Week of October 9, 2025" at bounding box center [1153, 205] width 144 height 40
click at [1132, 203] on td "Timeline Week of October 9, 2025" at bounding box center [1153, 205] width 144 height 40
click at [1135, 242] on td "Timeline Week of October 9, 2025" at bounding box center [1153, 245] width 144 height 40
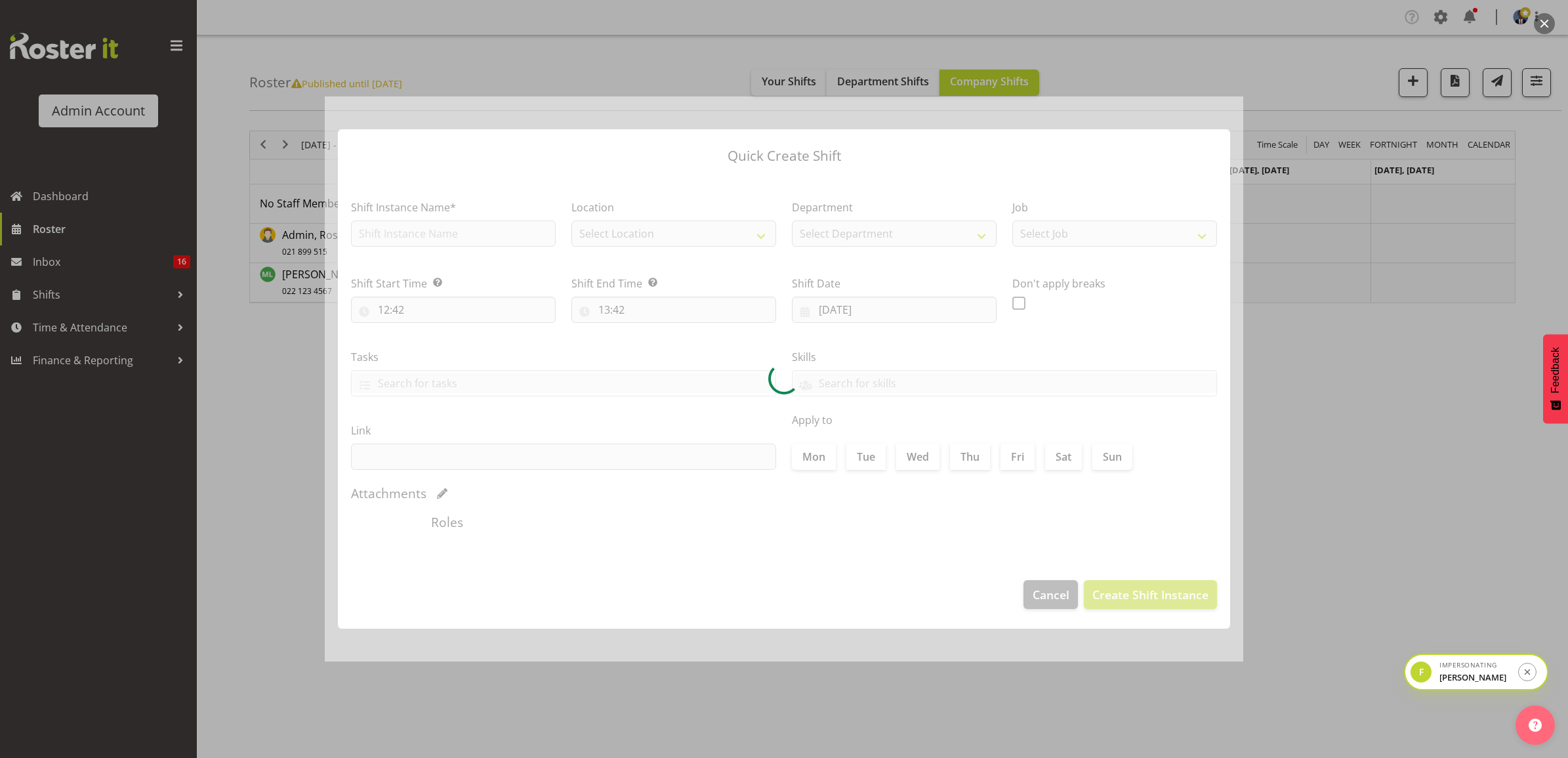
type input "10/10/2025"
checkbox input "true"
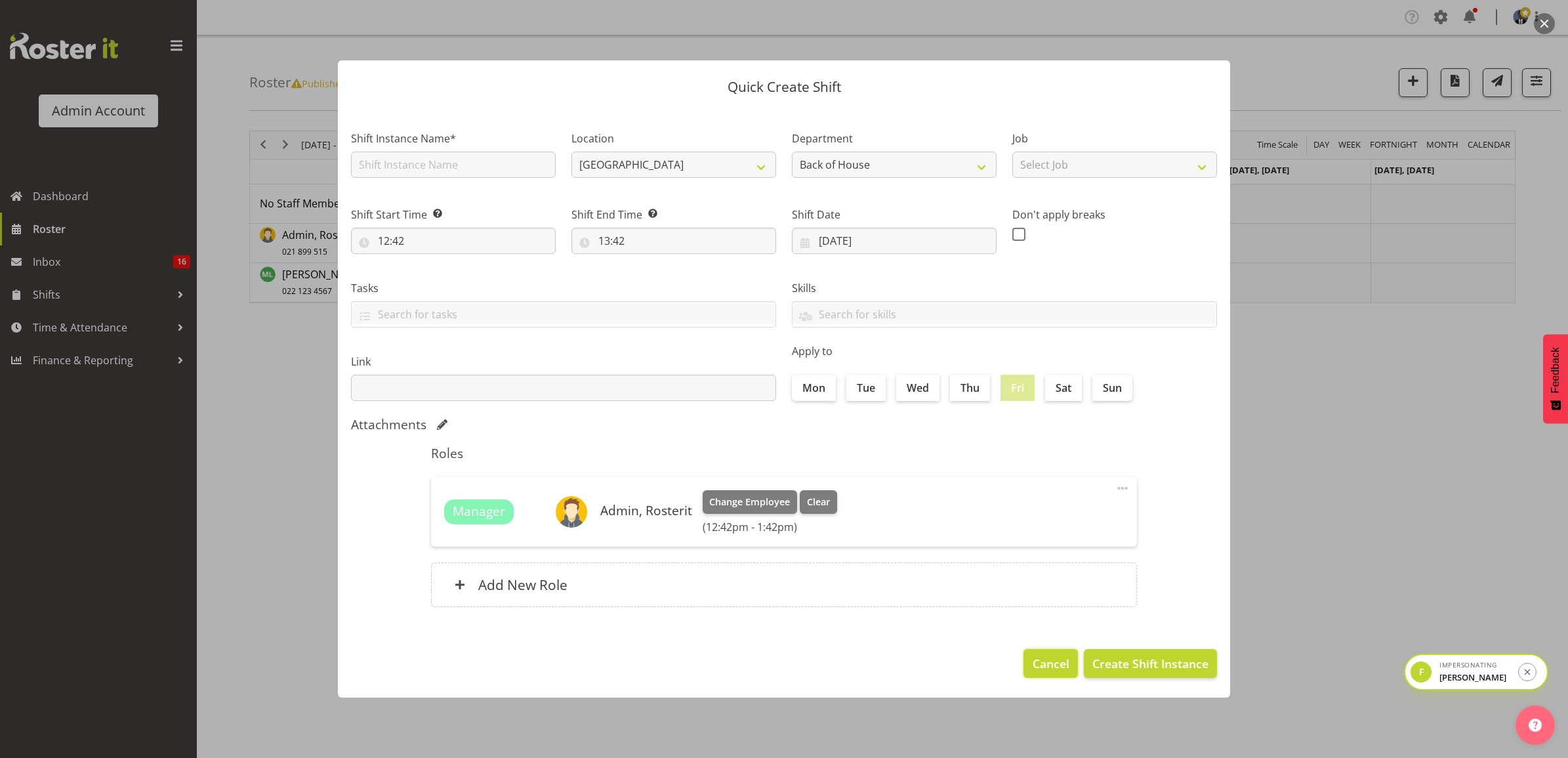
click at [1063, 656] on span "Cancel" at bounding box center [1051, 663] width 36 height 17
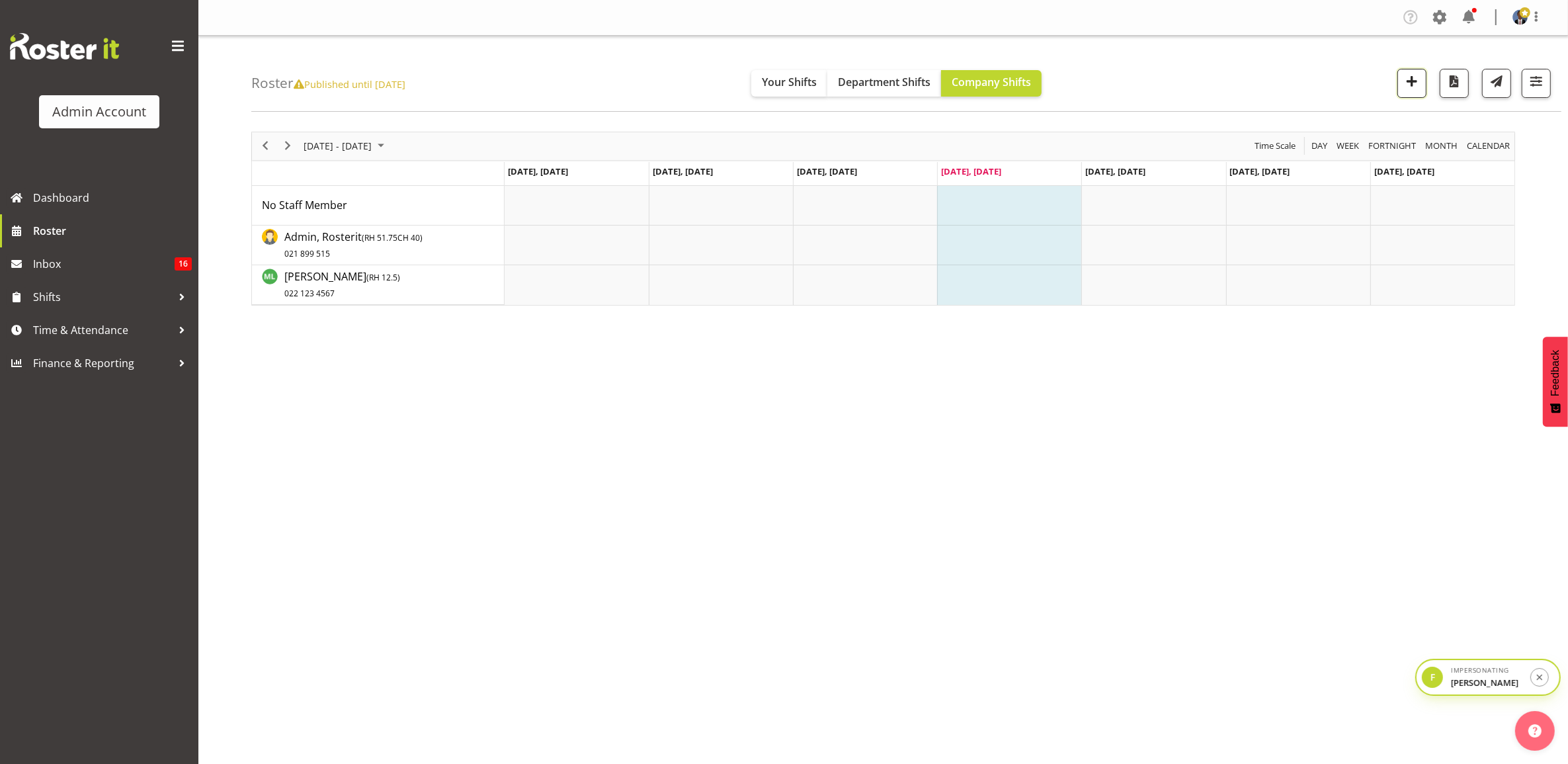
click at [1406, 86] on span "button" at bounding box center [1412, 81] width 17 height 17
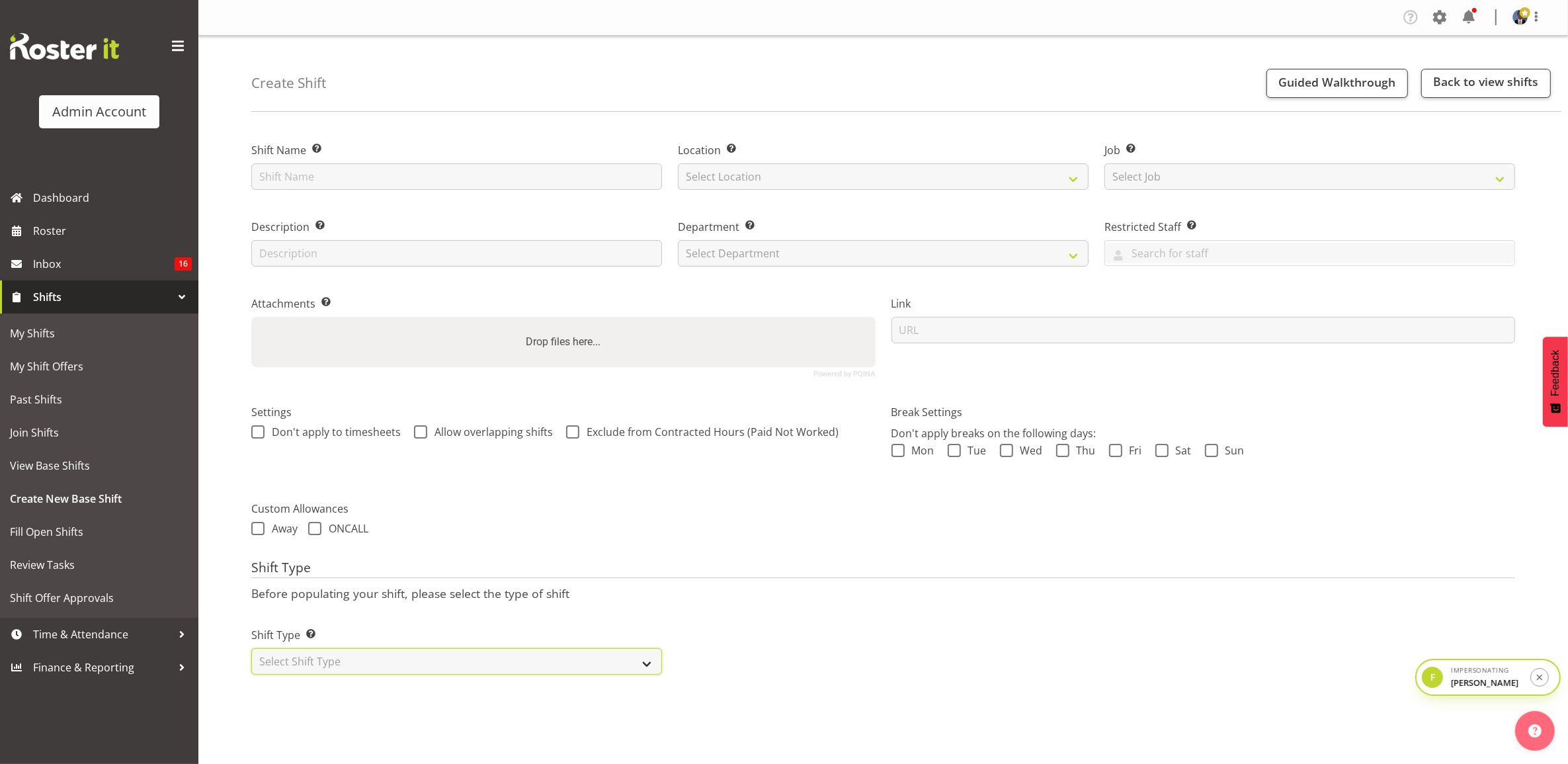
click at [550, 662] on select "Select Shift Type One Off Shift Recurring Shift Rotating Shift" at bounding box center [457, 661] width 411 height 26
